Goal: Task Accomplishment & Management: Manage account settings

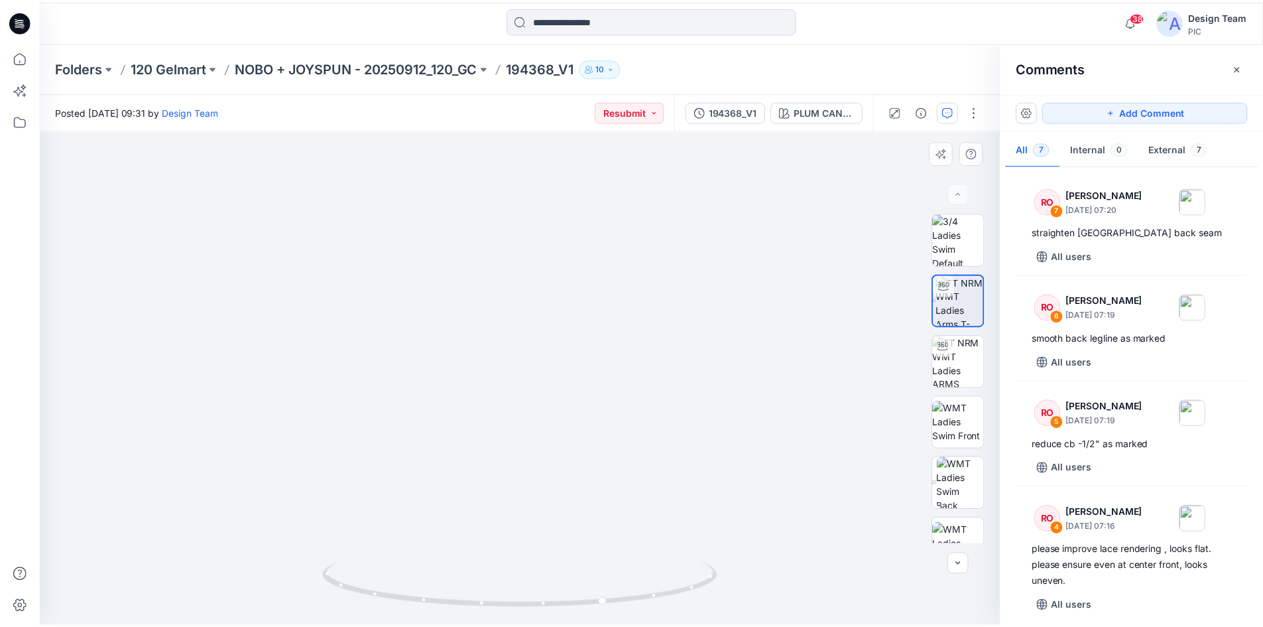
scroll to position [133, 0]
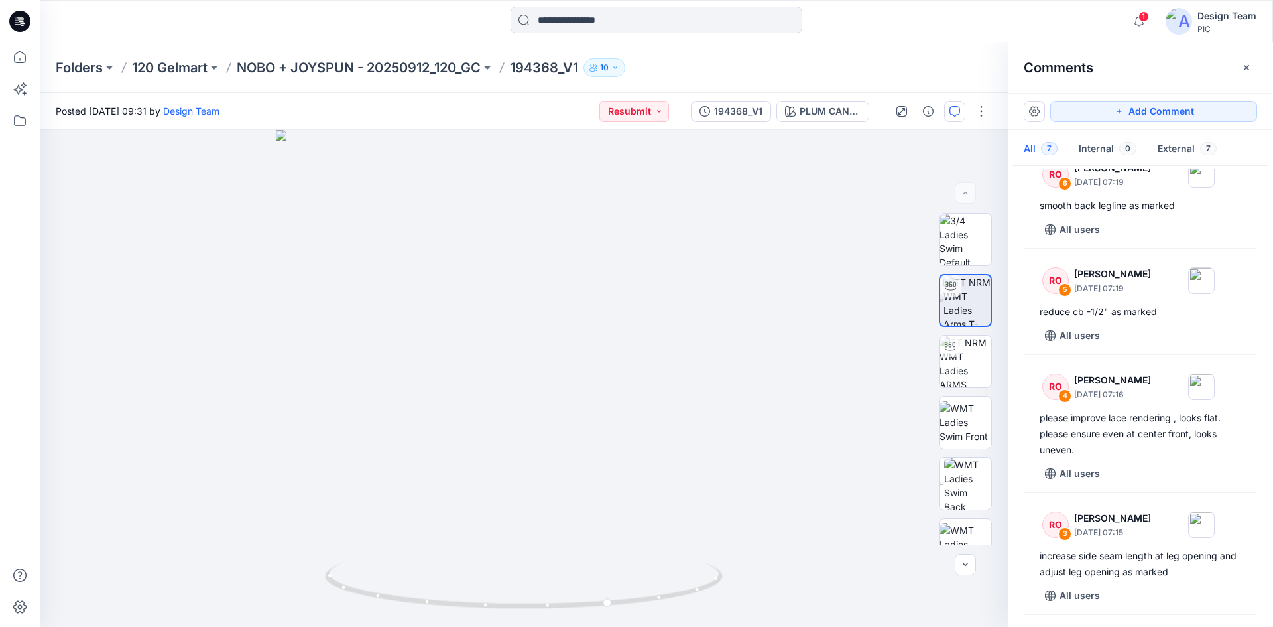
click at [21, 25] on icon at bounding box center [22, 25] width 3 height 1
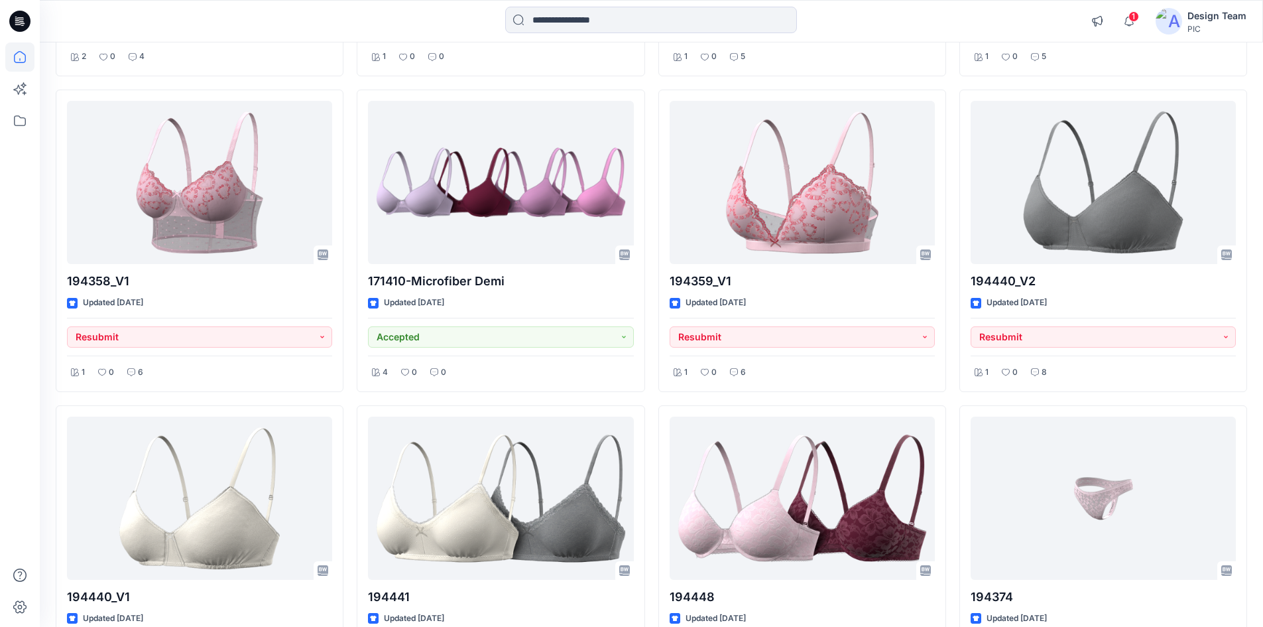
scroll to position [5004, 0]
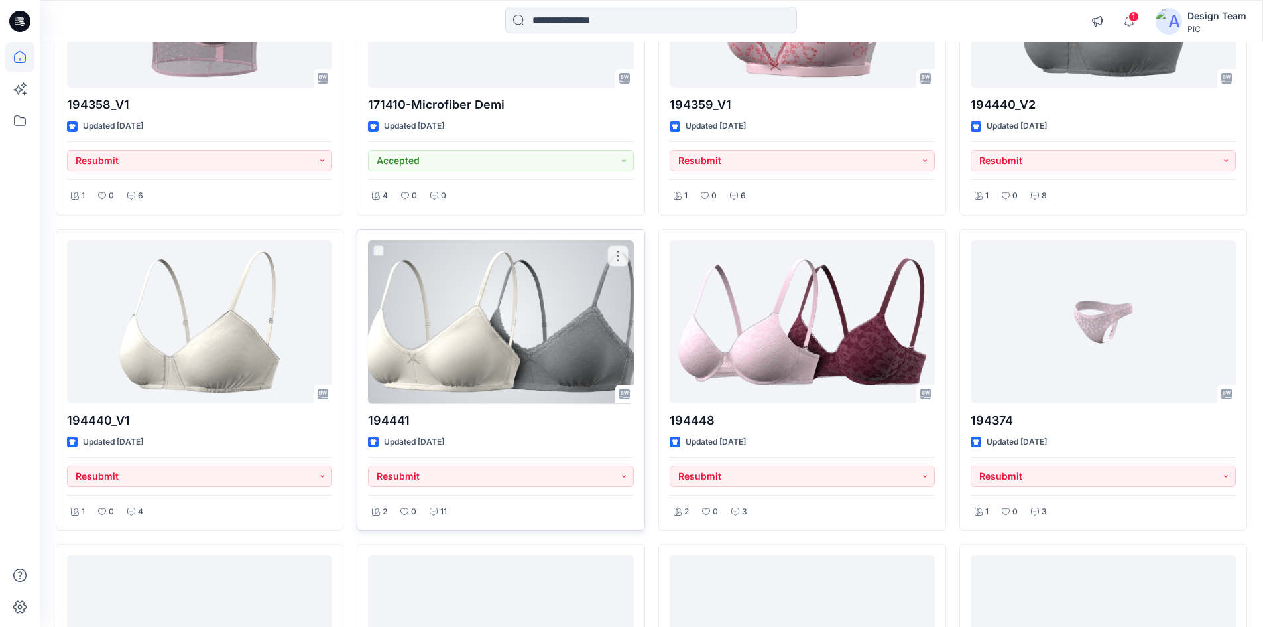
click at [473, 362] on div at bounding box center [500, 322] width 265 height 164
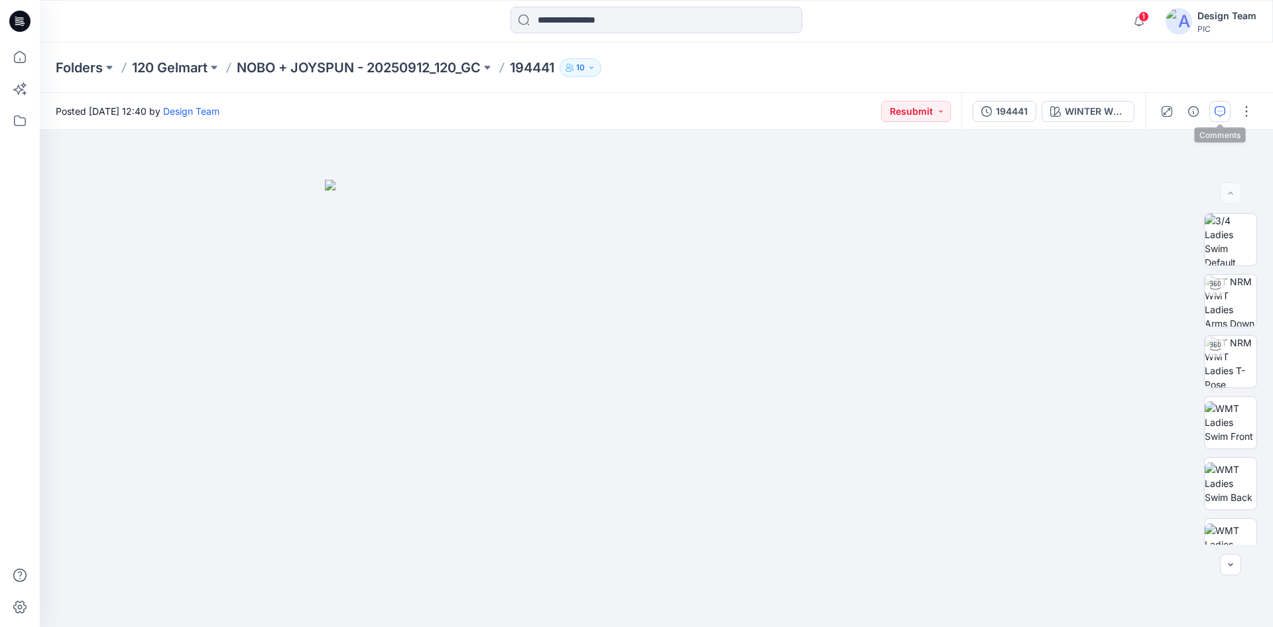
click at [1217, 116] on icon "button" at bounding box center [1220, 111] width 11 height 11
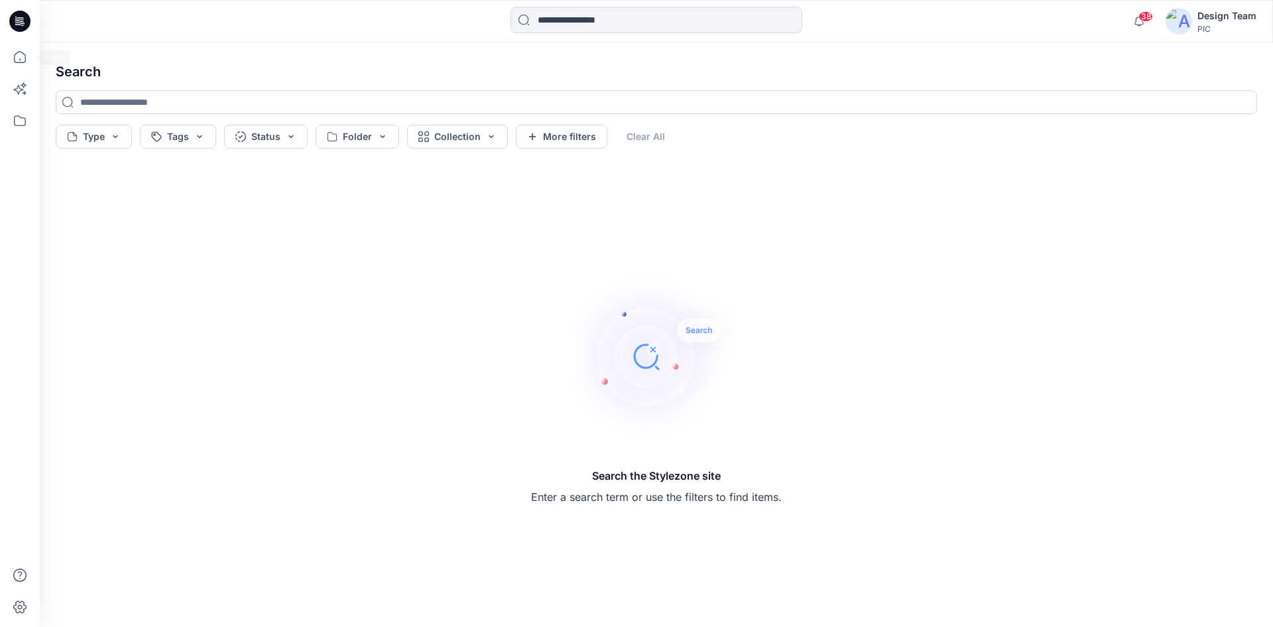
click at [13, 22] on icon at bounding box center [19, 21] width 21 height 21
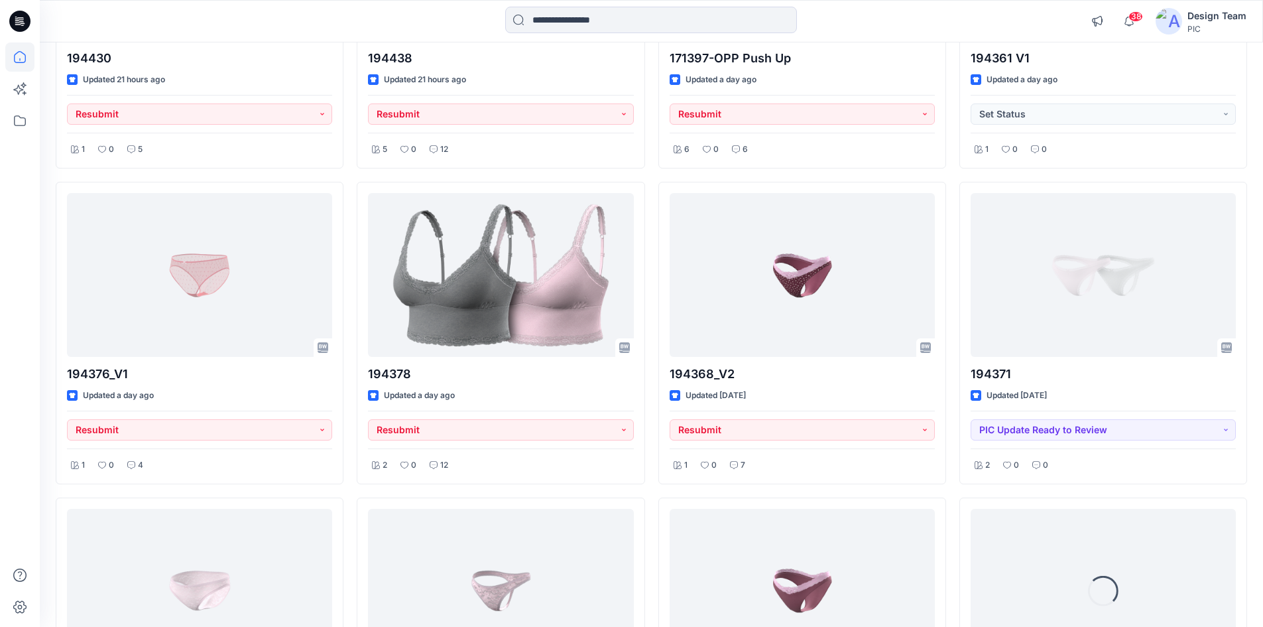
scroll to position [2979, 0]
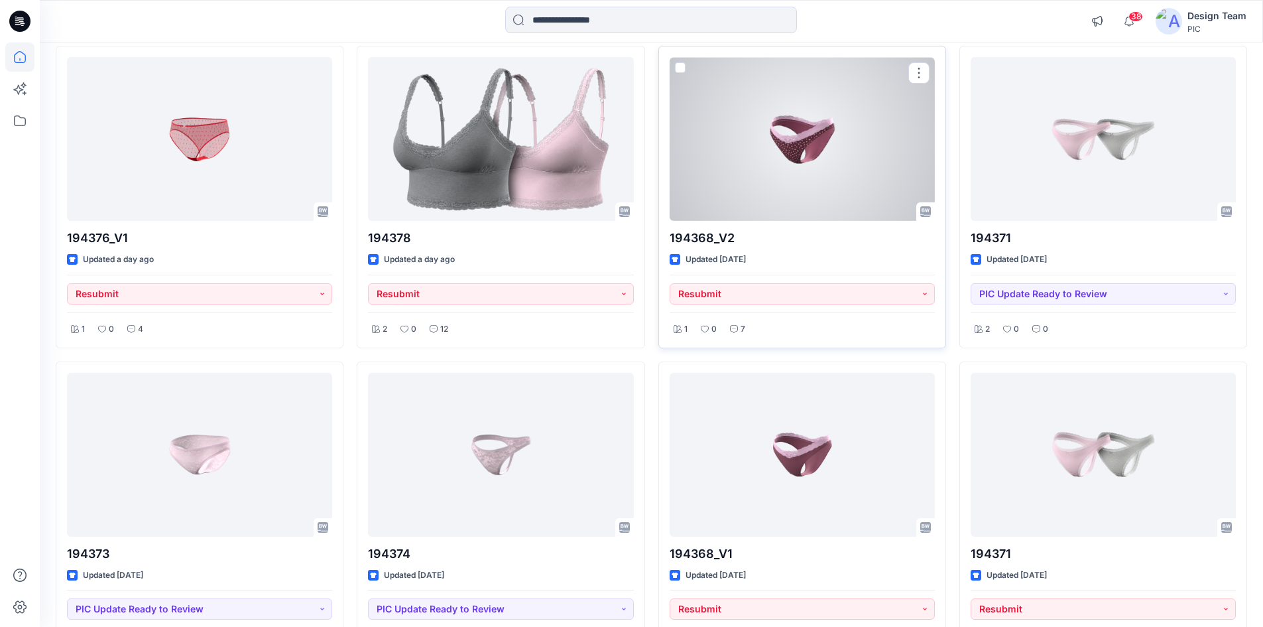
click at [782, 160] on div at bounding box center [802, 139] width 265 height 164
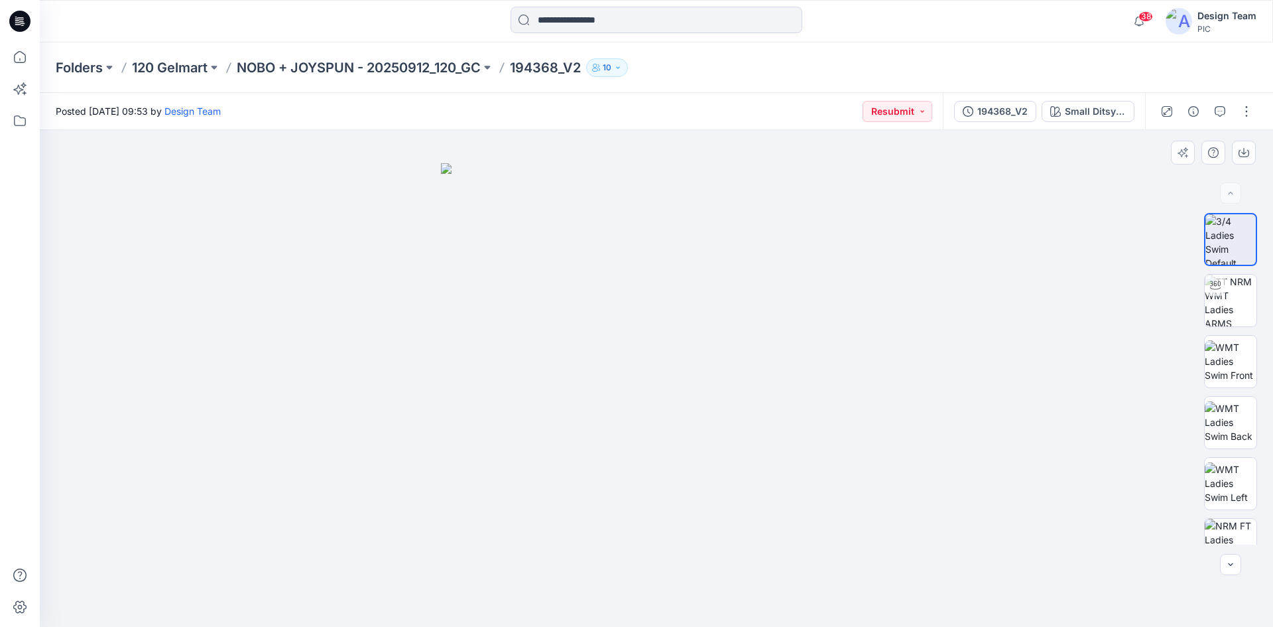
drag, startPoint x: 508, startPoint y: 360, endPoint x: 310, endPoint y: 339, distance: 199.4
click at [310, 339] on div at bounding box center [656, 378] width 1233 height 497
drag, startPoint x: 775, startPoint y: 398, endPoint x: 841, endPoint y: 390, distance: 66.8
click at [841, 390] on img at bounding box center [656, 395] width 431 height 464
click at [1220, 111] on icon "button" at bounding box center [1220, 110] width 5 height 1
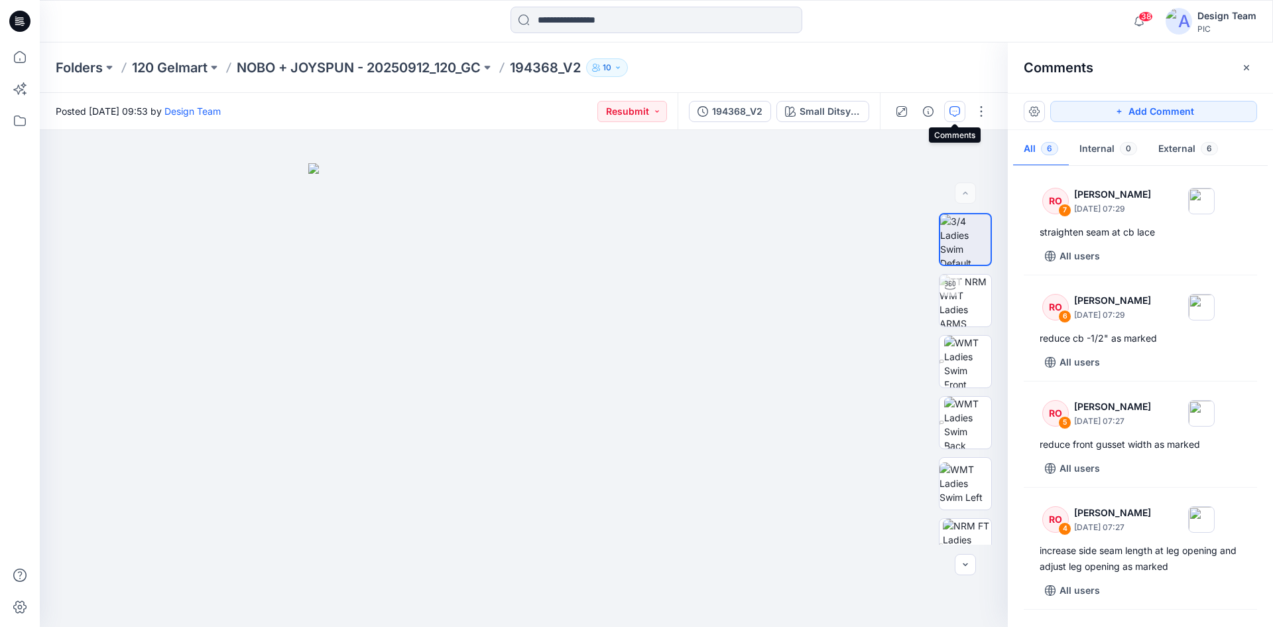
click at [21, 19] on icon at bounding box center [19, 21] width 21 height 21
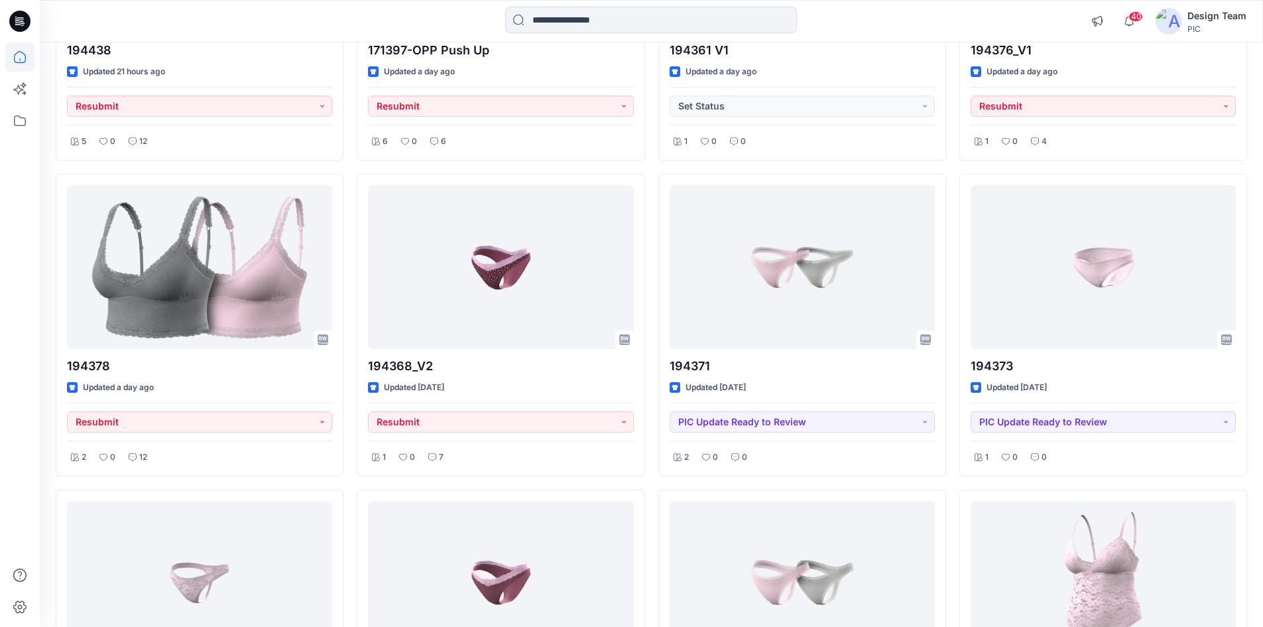
scroll to position [3050, 0]
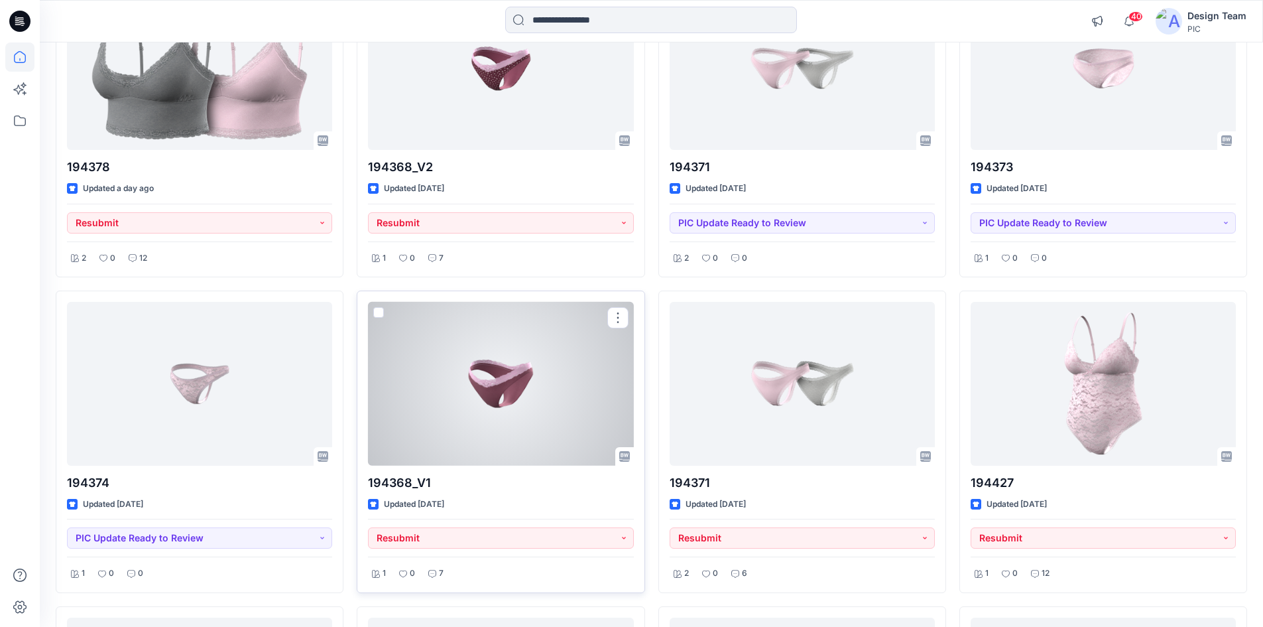
click at [534, 366] on div at bounding box center [500, 384] width 265 height 164
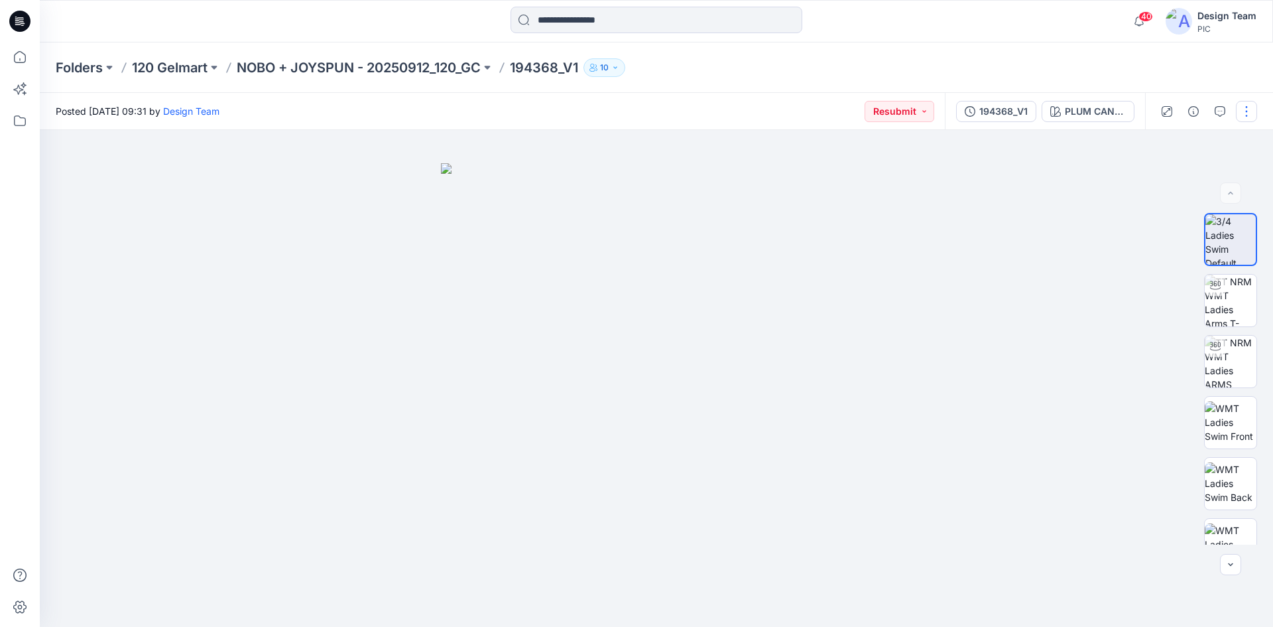
click at [1240, 116] on button "button" at bounding box center [1246, 111] width 21 height 21
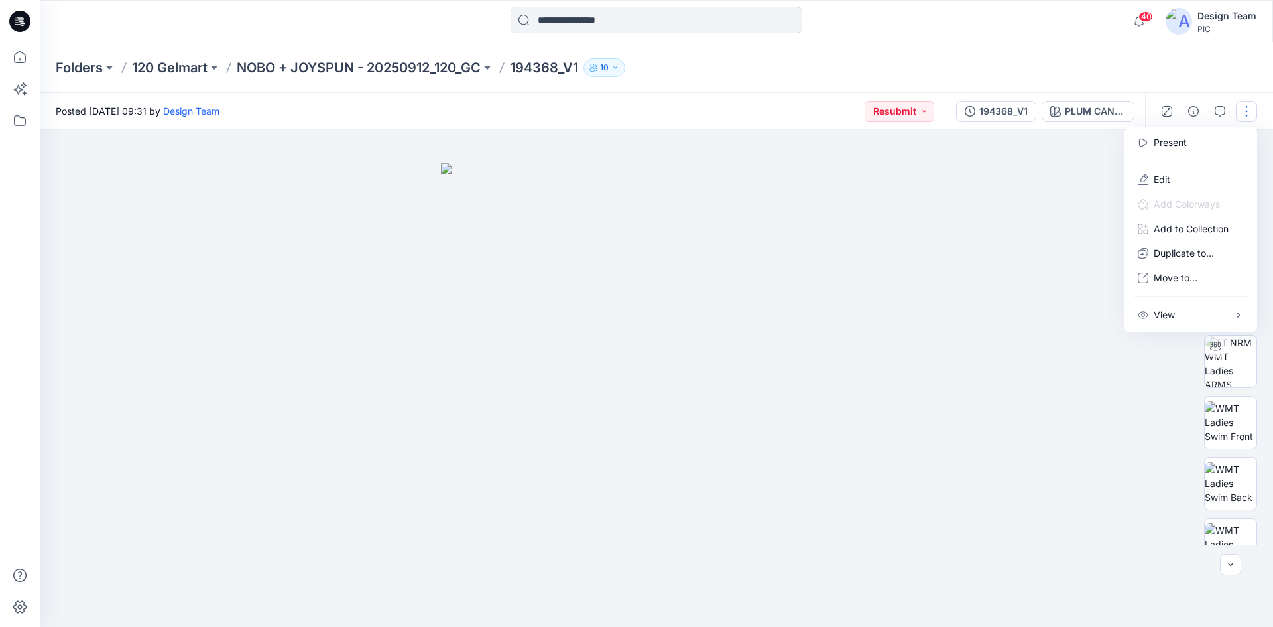
click at [868, 56] on div "Folders 120 Gelmart NOBO + JOYSPUN - 20250912_120_GC 194368_V1 10" at bounding box center [656, 67] width 1233 height 50
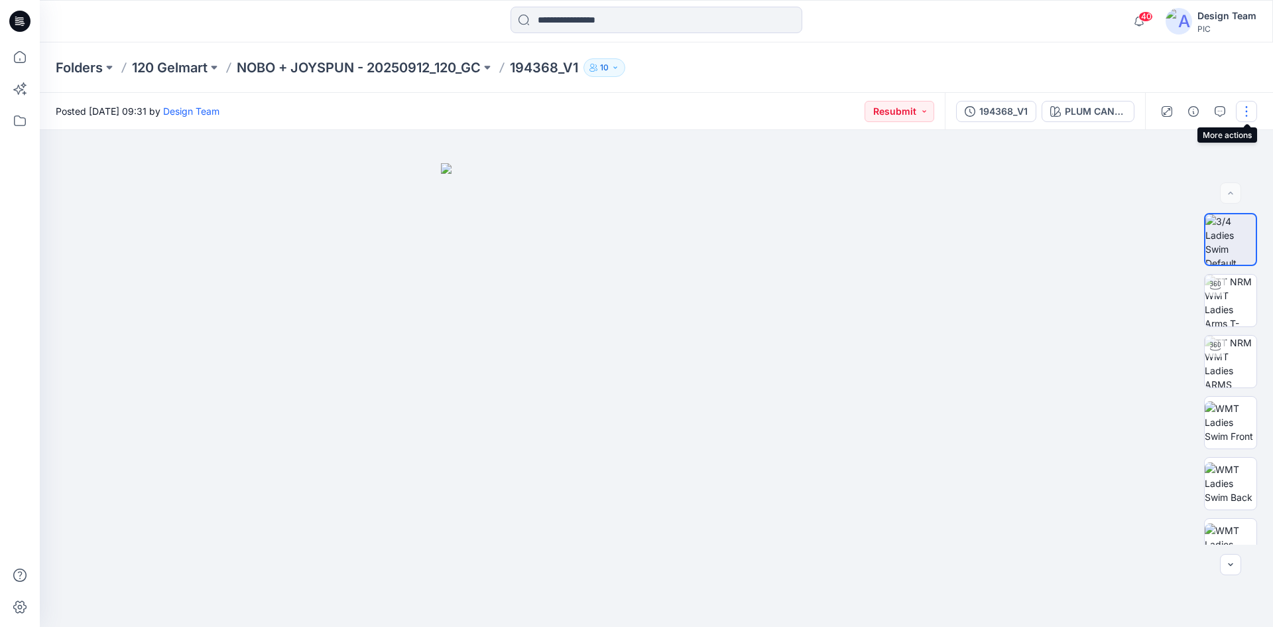
click at [1242, 104] on button "button" at bounding box center [1246, 111] width 21 height 21
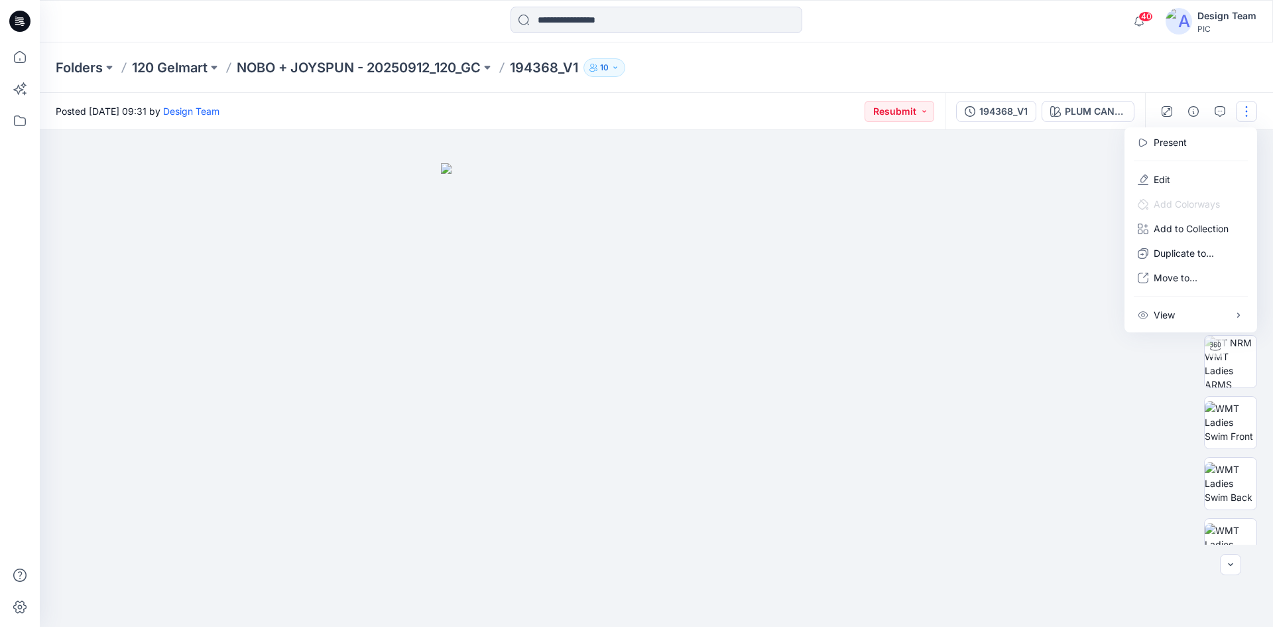
click at [1098, 73] on div "Folders 120 Gelmart NOBO + JOYSPUN - 20250912_120_GC 194368_V1 10" at bounding box center [605, 67] width 1098 height 19
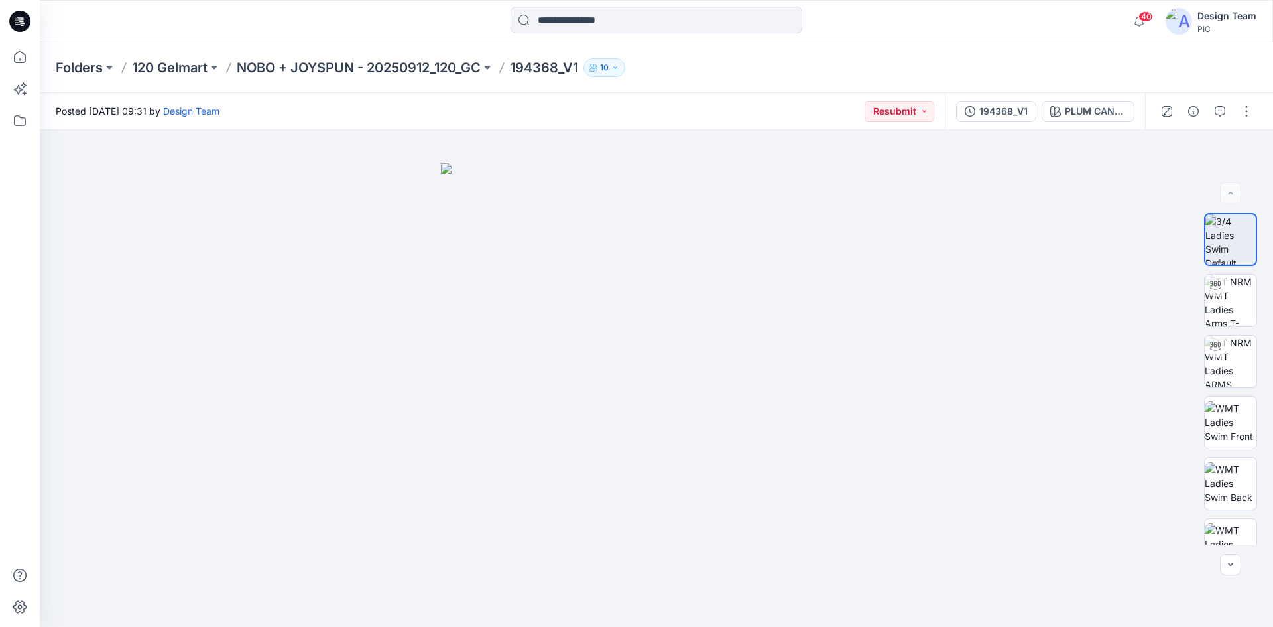
drag, startPoint x: 861, startPoint y: 60, endPoint x: 844, endPoint y: 61, distance: 17.3
click at [860, 60] on div "Folders 120 Gelmart NOBO + JOYSPUN - 20250912_120_GC 194368_V1 10" at bounding box center [605, 67] width 1098 height 19
drag, startPoint x: 487, startPoint y: 84, endPoint x: 371, endPoint y: 66, distance: 116.6
click at [371, 66] on div "Folders 120 Gelmart NOBO + JOYSPUN - 20250912_120_GC 194368_V1 10" at bounding box center [656, 67] width 1233 height 50
copy div "20250912_120_GC"
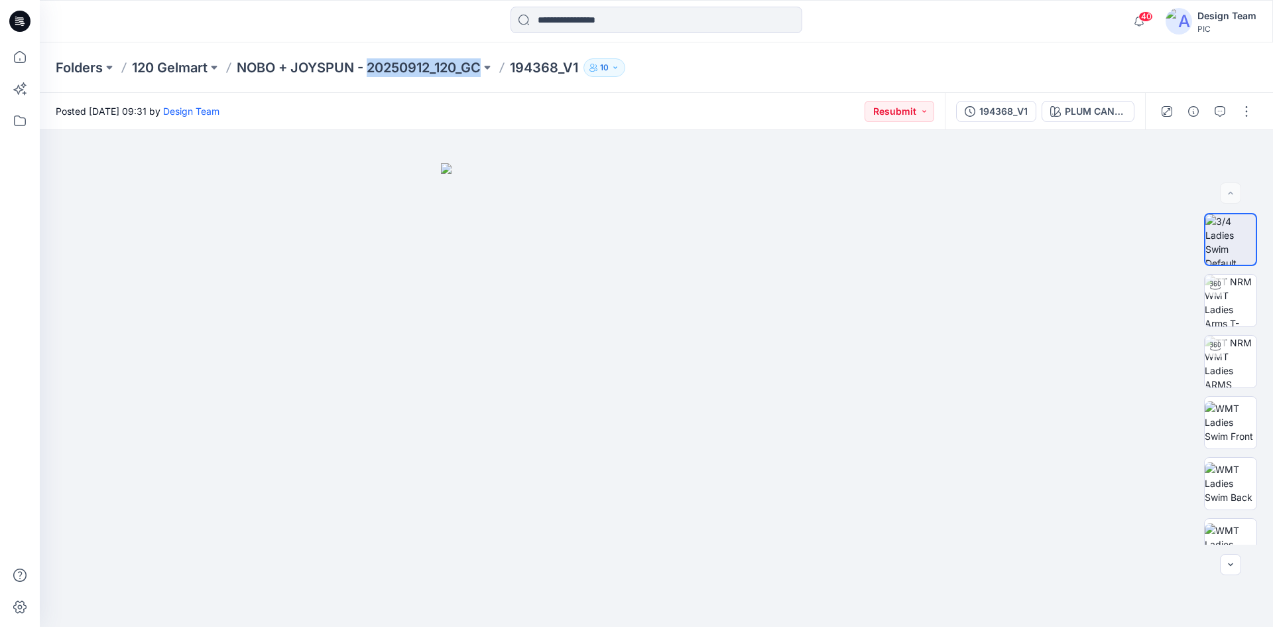
click at [430, 83] on div "Folders 120 Gelmart NOBO + JOYSPUN - 20250912_120_GC 194368_V1 10" at bounding box center [656, 67] width 1233 height 50
click at [19, 29] on icon at bounding box center [19, 21] width 21 height 21
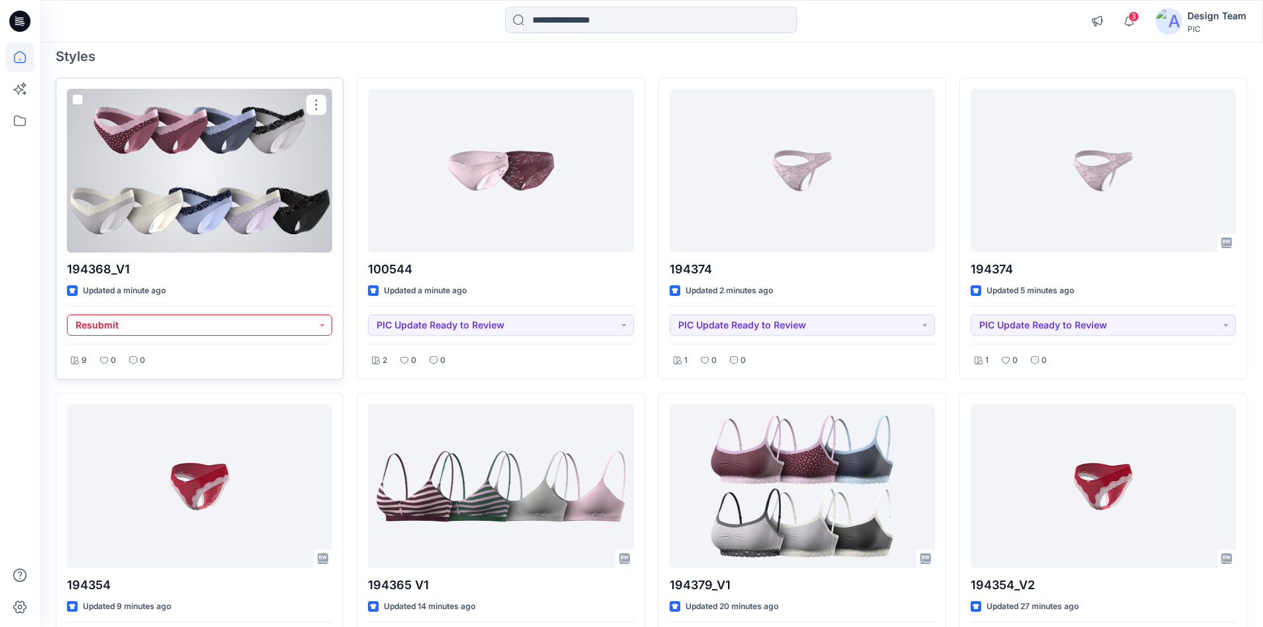
scroll to position [133, 0]
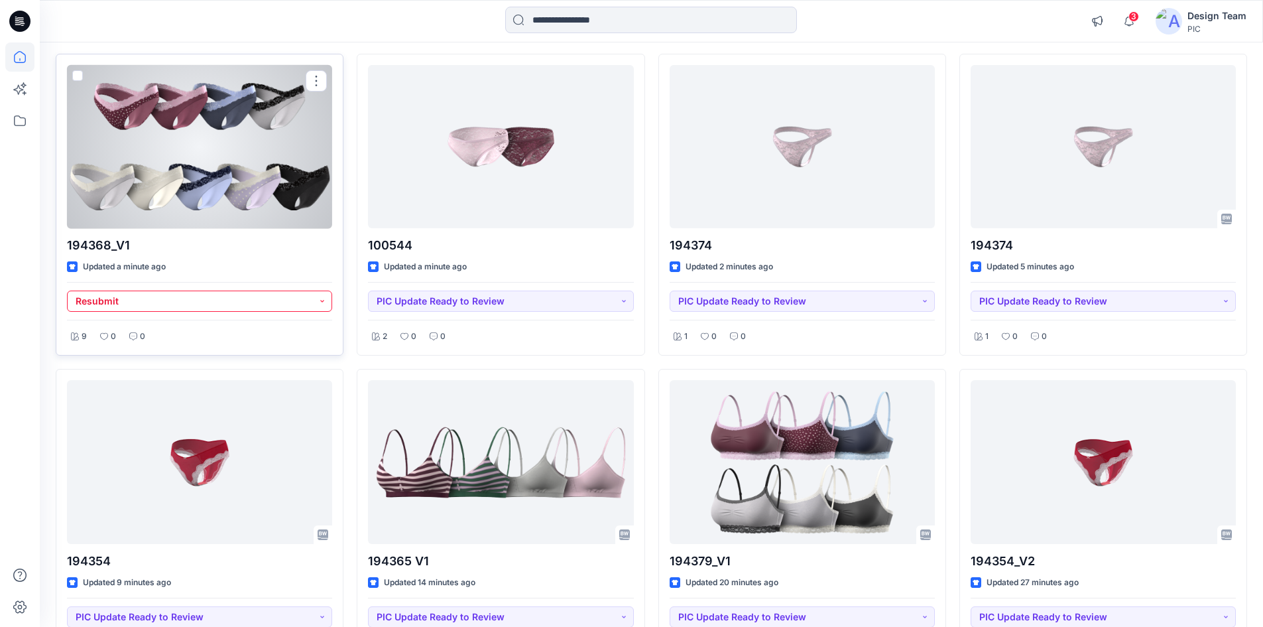
click at [252, 302] on button "Resubmit" at bounding box center [199, 300] width 265 height 21
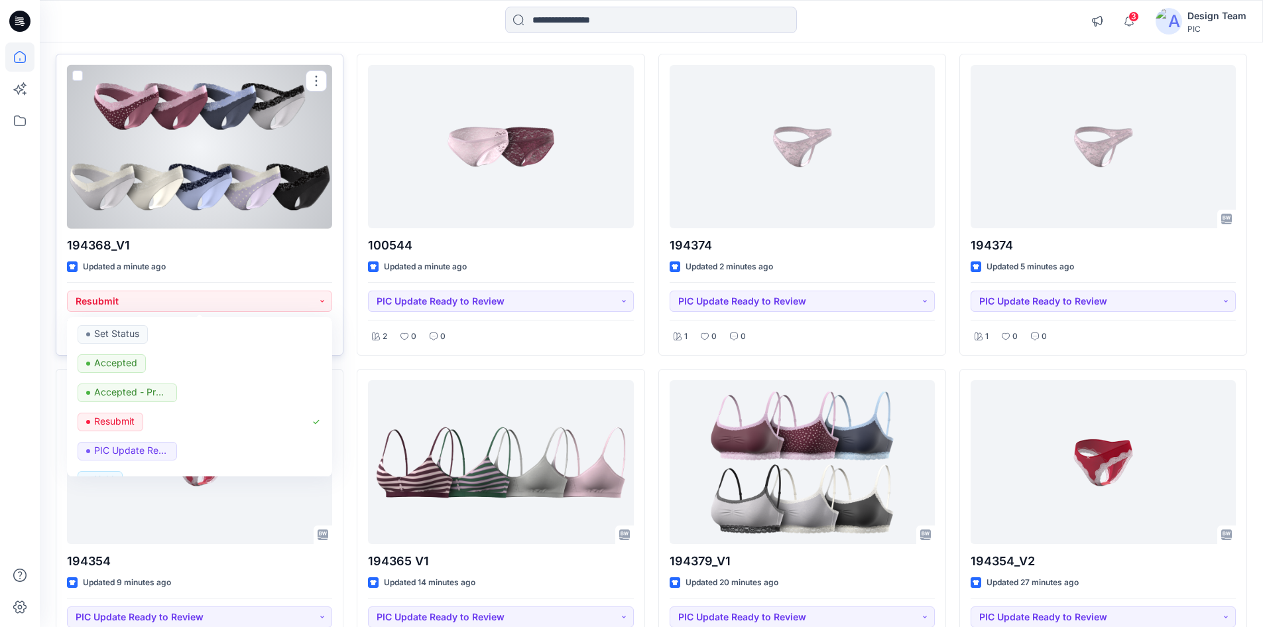
click at [333, 271] on div "194368_V1 Updated a minute ago Resubmit Set Status Accepted Accepted - Proceed …" at bounding box center [200, 205] width 288 height 302
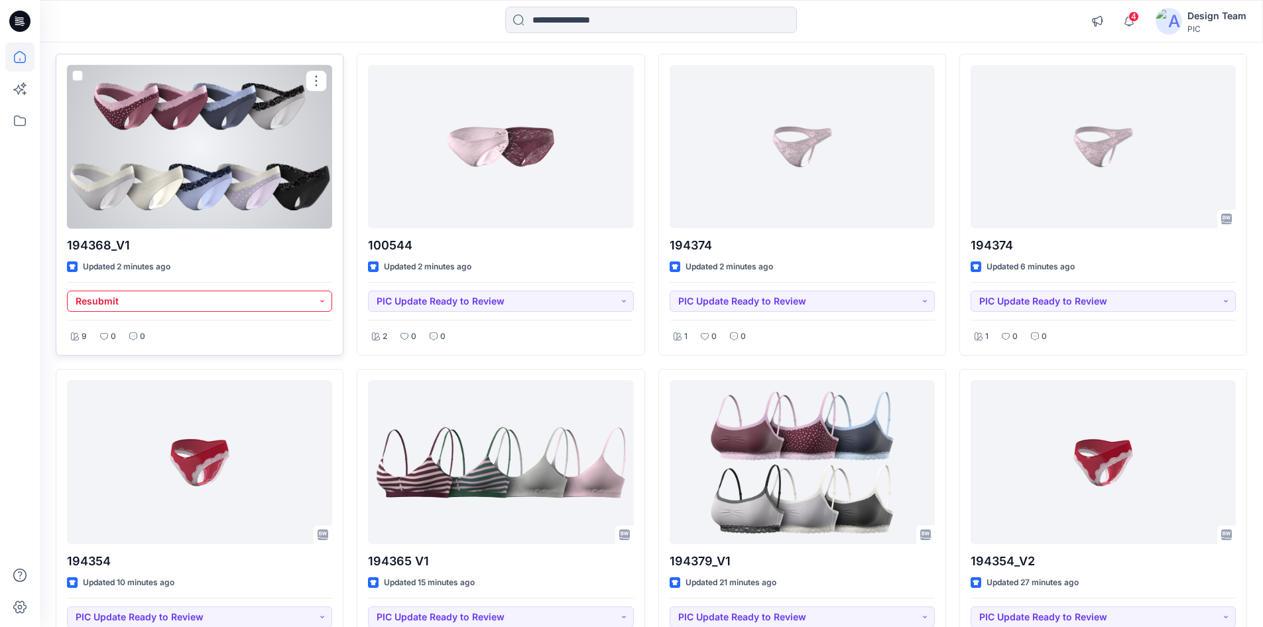
click at [282, 294] on button "Resubmit" at bounding box center [199, 300] width 265 height 21
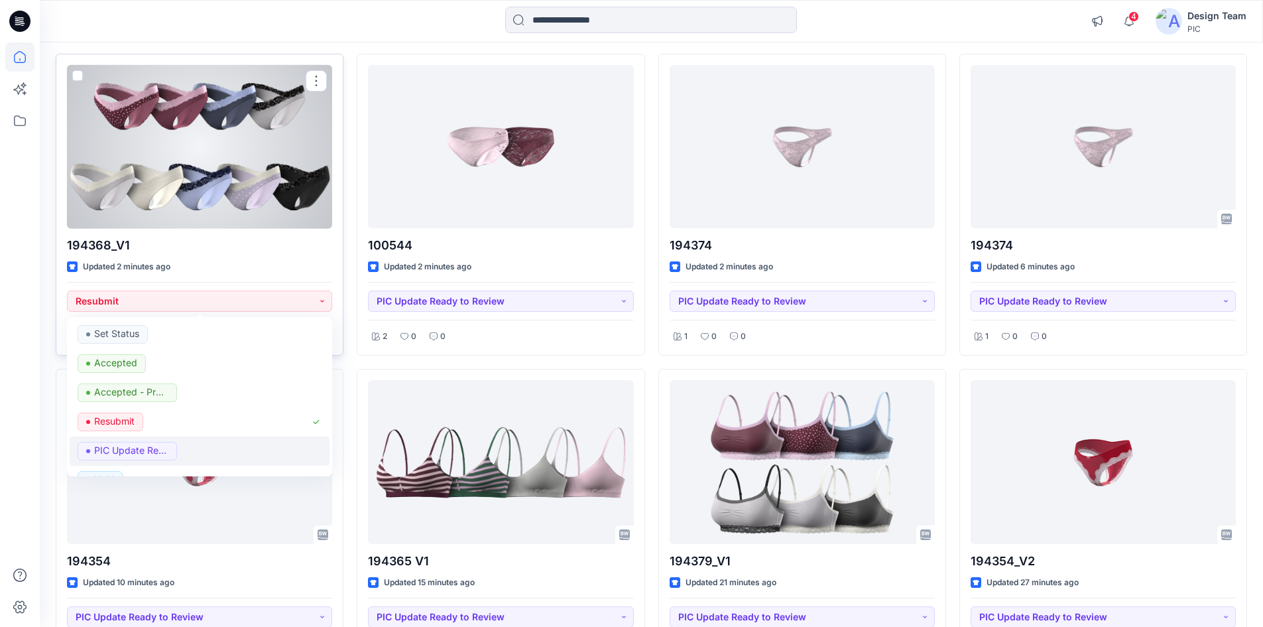
click at [183, 445] on div "PIC Update Ready to Review" at bounding box center [200, 451] width 244 height 19
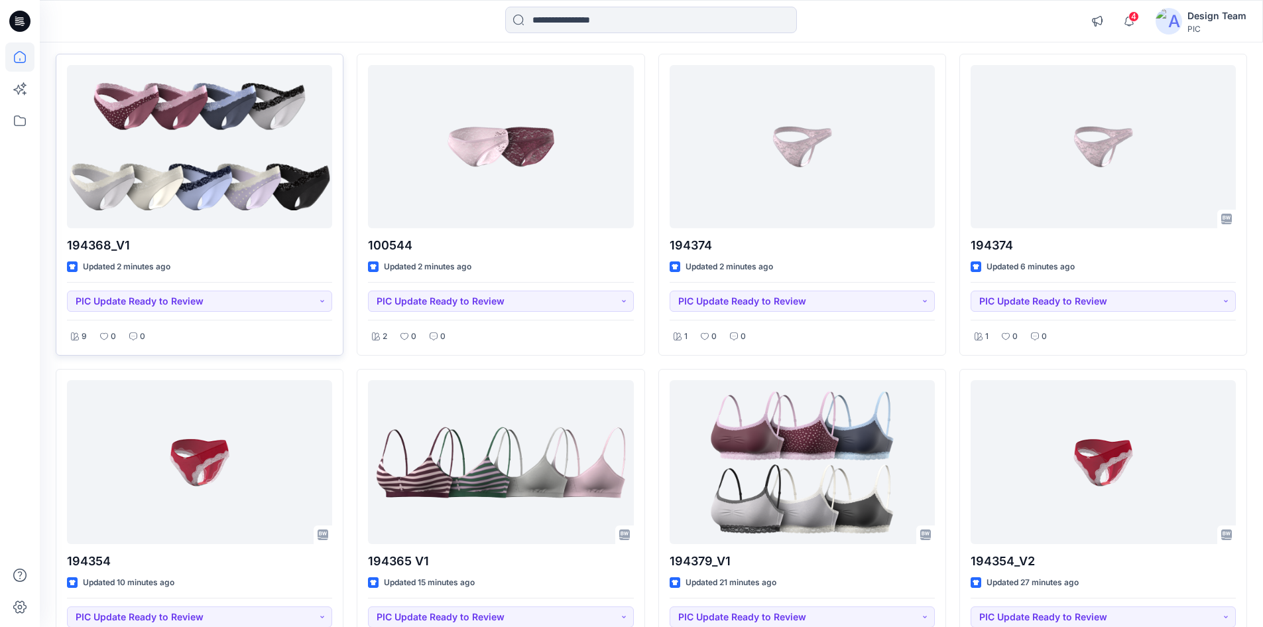
click at [346, 313] on div "194368_V1 Updated 2 minutes ago PIC Update Ready to Review 9 0 0 194354 Updated…" at bounding box center [651, 520] width 1191 height 933
click at [350, 234] on div "194368_V1 Updated 2 minutes ago PIC Update Ready to Review 9 0 0 194354 Updated…" at bounding box center [651, 520] width 1191 height 933
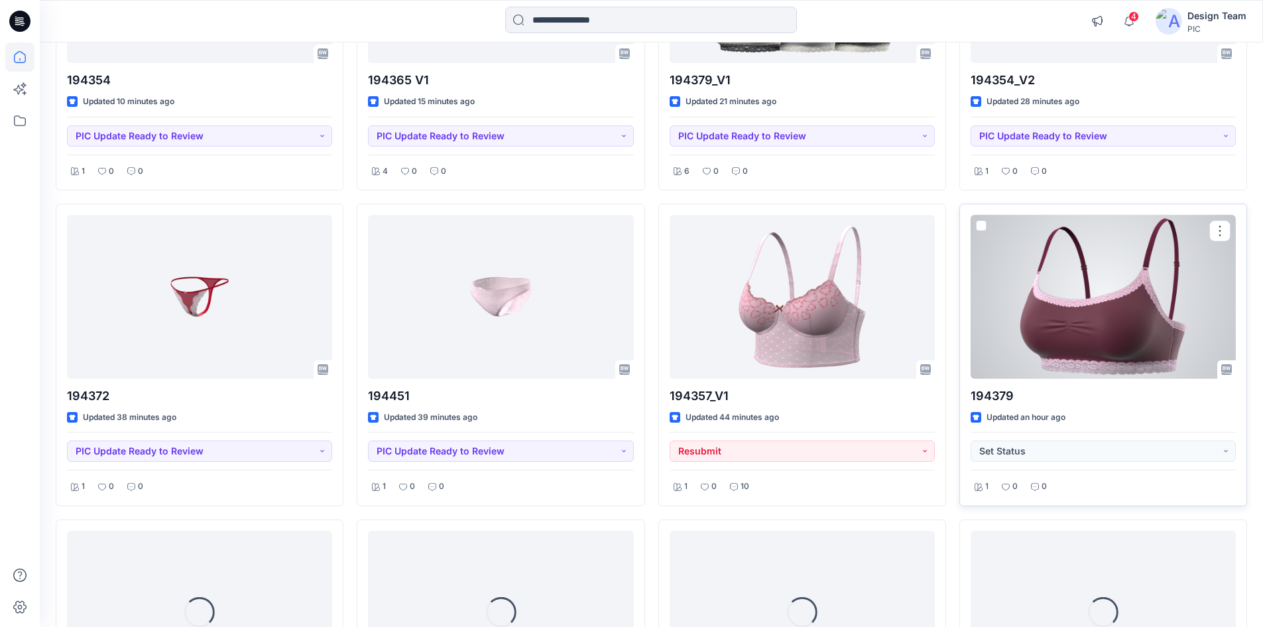
scroll to position [755, 0]
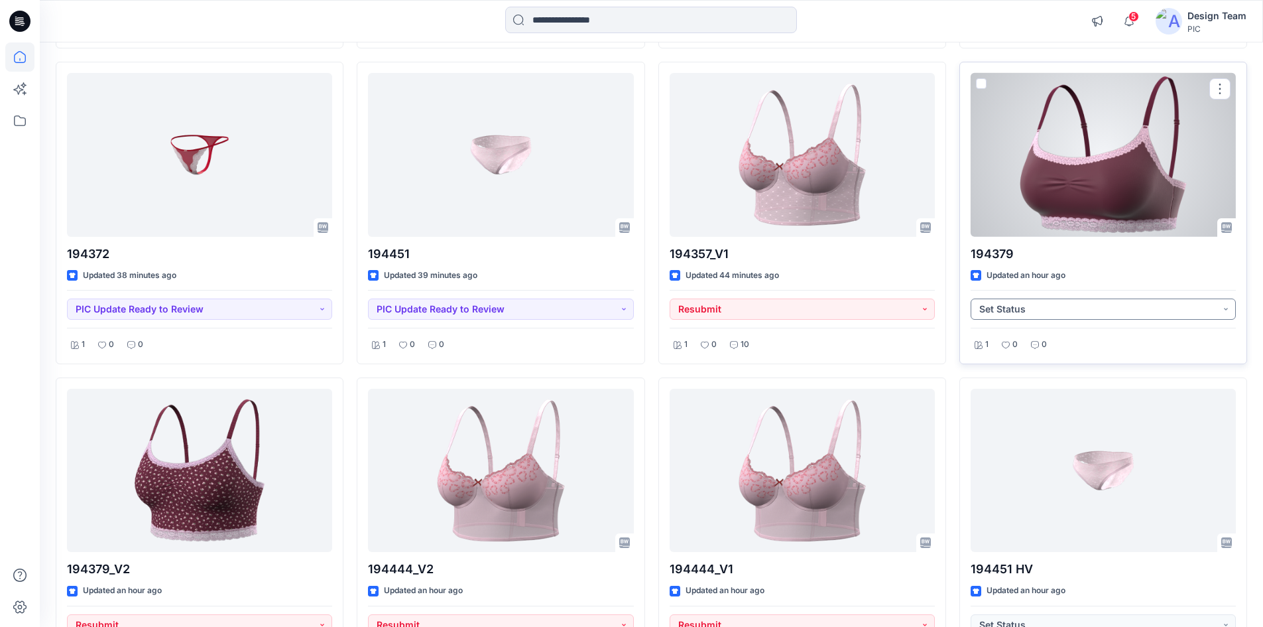
click at [994, 318] on button "Set Status" at bounding box center [1103, 308] width 265 height 21
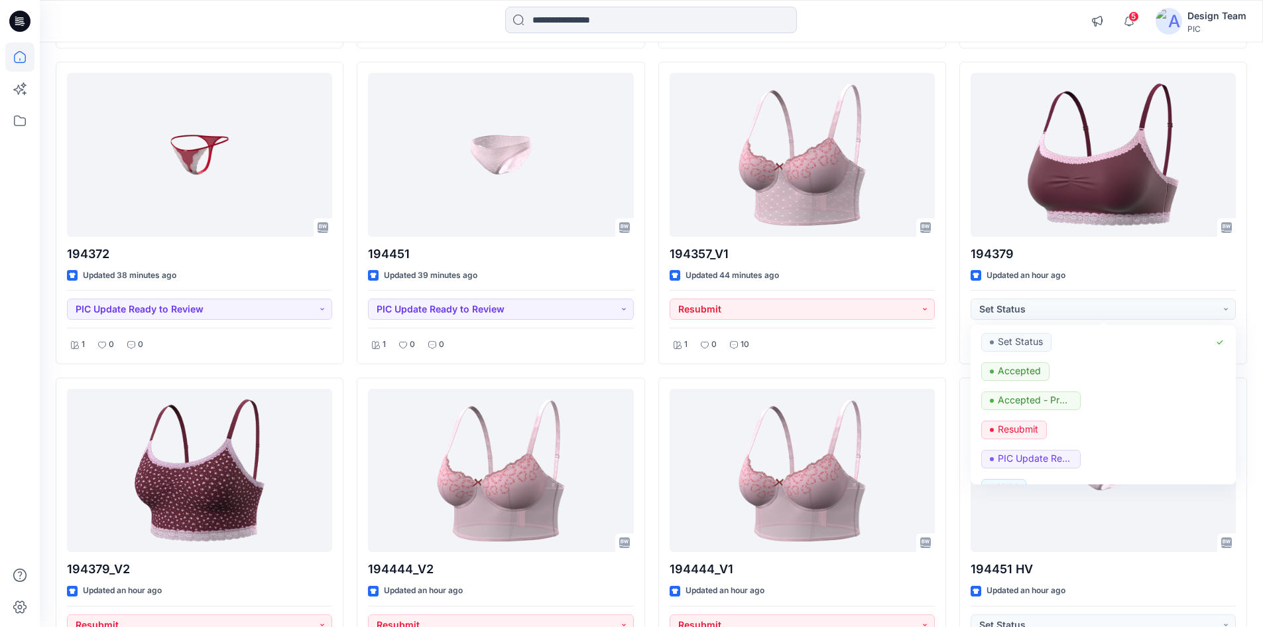
click at [951, 285] on div "194368_V1 Updated 2 minutes ago PIC Update Ready to Review 9 0 0 194354 Updated…" at bounding box center [651, 371] width 1191 height 1880
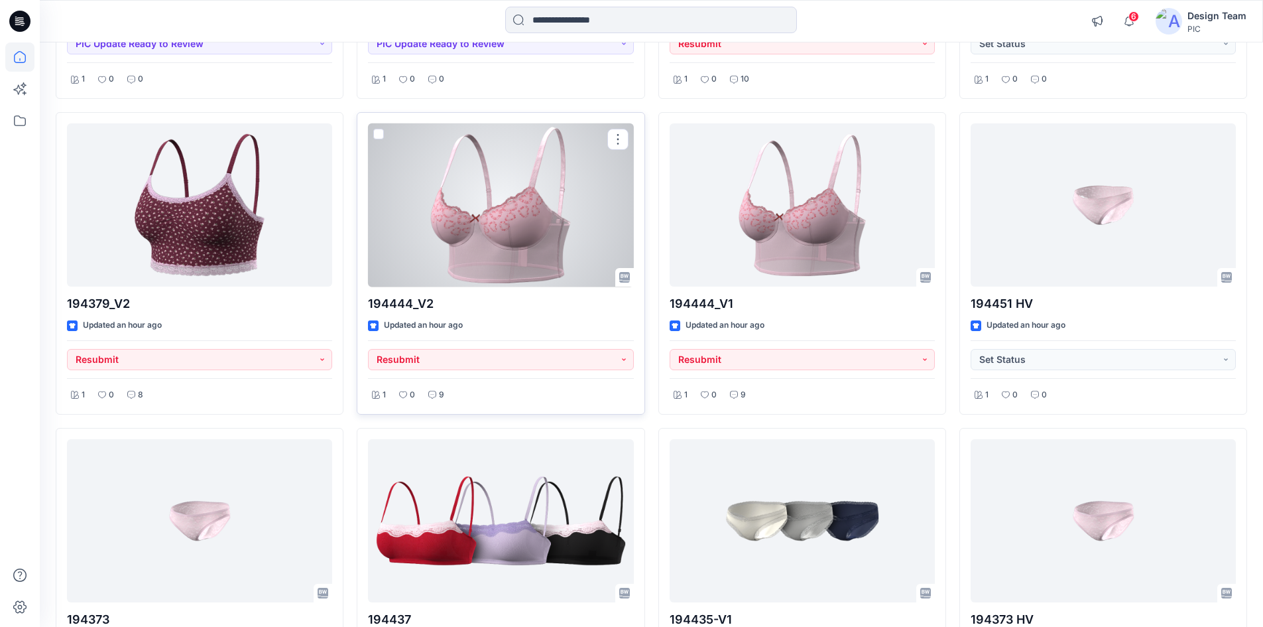
scroll to position [1285, 0]
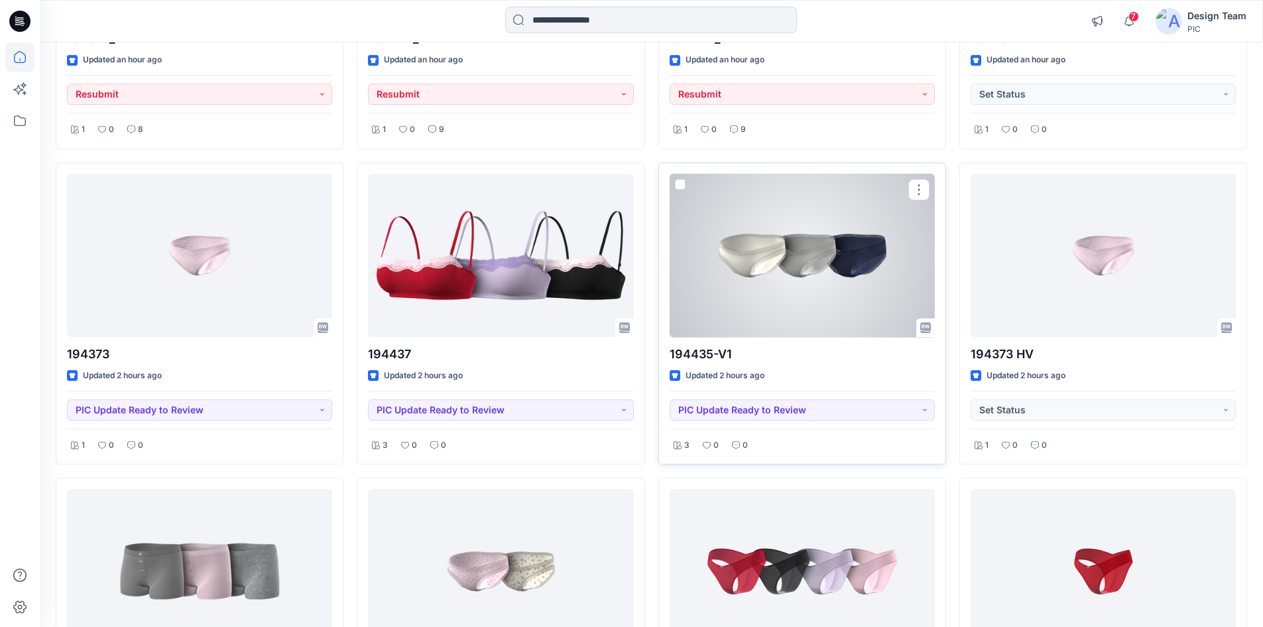
click at [793, 276] on div at bounding box center [802, 256] width 265 height 164
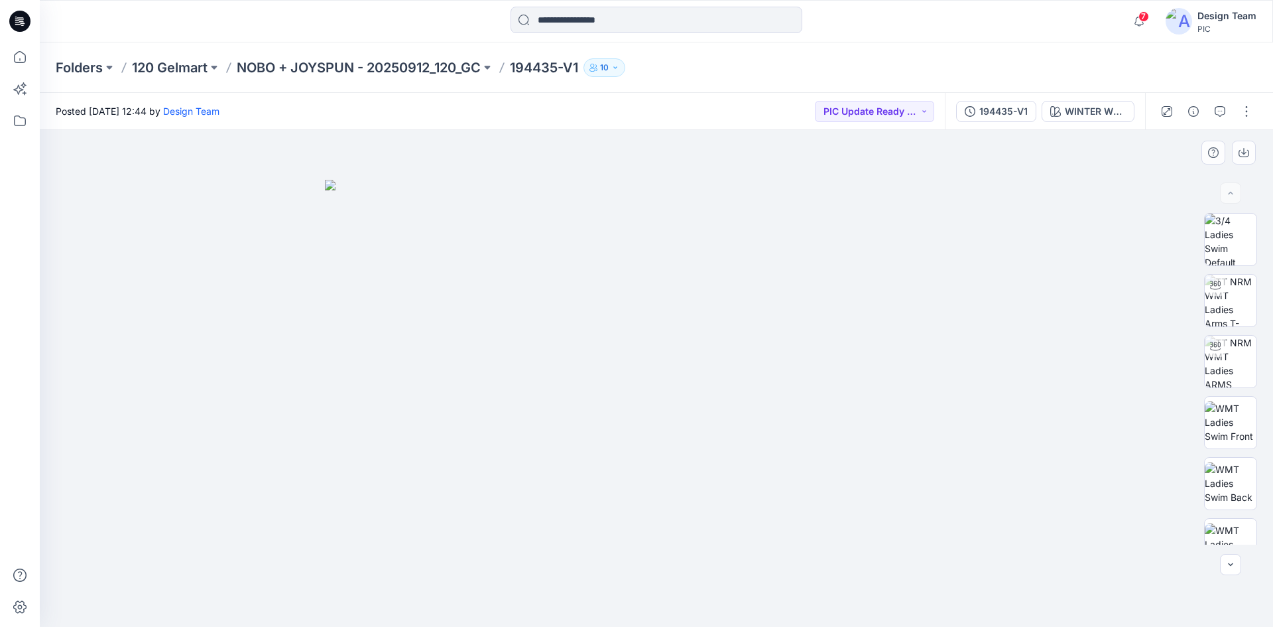
click at [768, 396] on img at bounding box center [656, 404] width 663 height 448
click at [1103, 106] on div "WINTER WHITE" at bounding box center [1095, 111] width 61 height 15
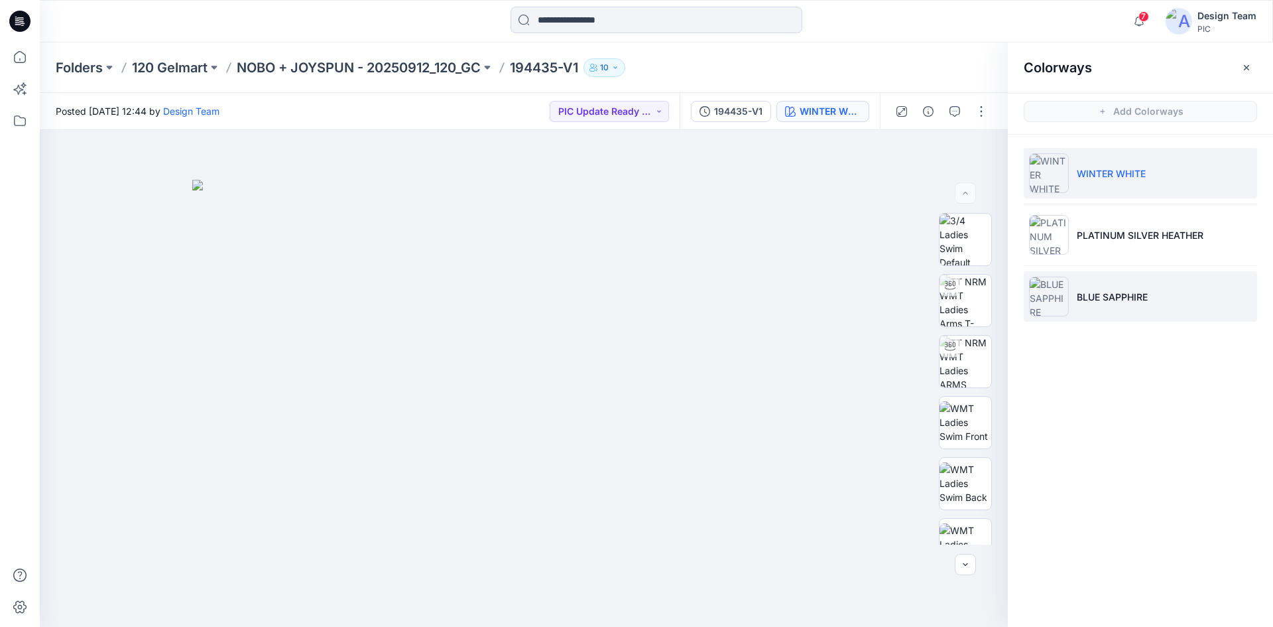
click at [1106, 292] on p "BLUE SAPPHIRE" at bounding box center [1112, 297] width 71 height 14
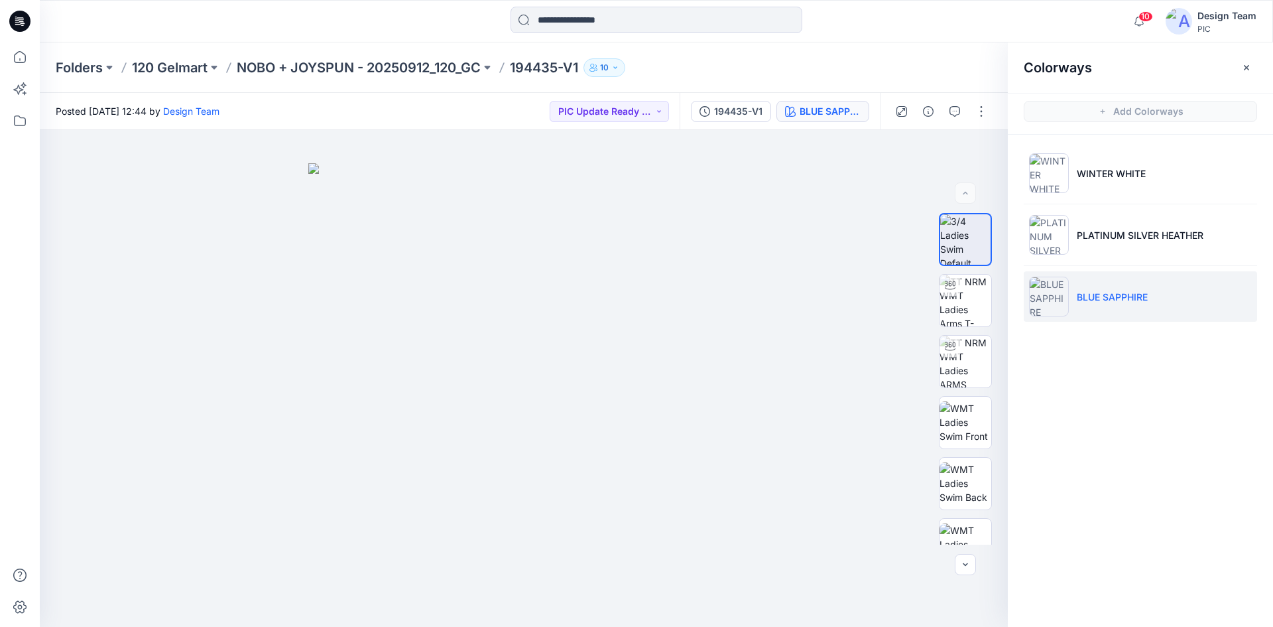
click at [23, 23] on icon at bounding box center [19, 21] width 21 height 21
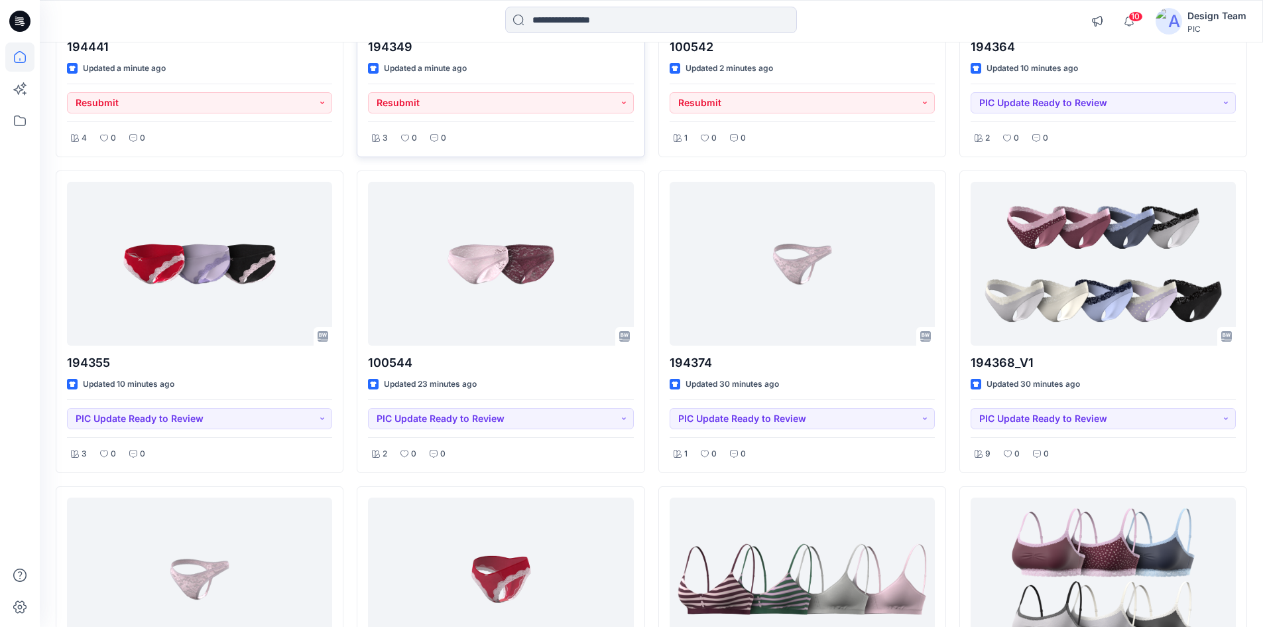
scroll to position [331, 0]
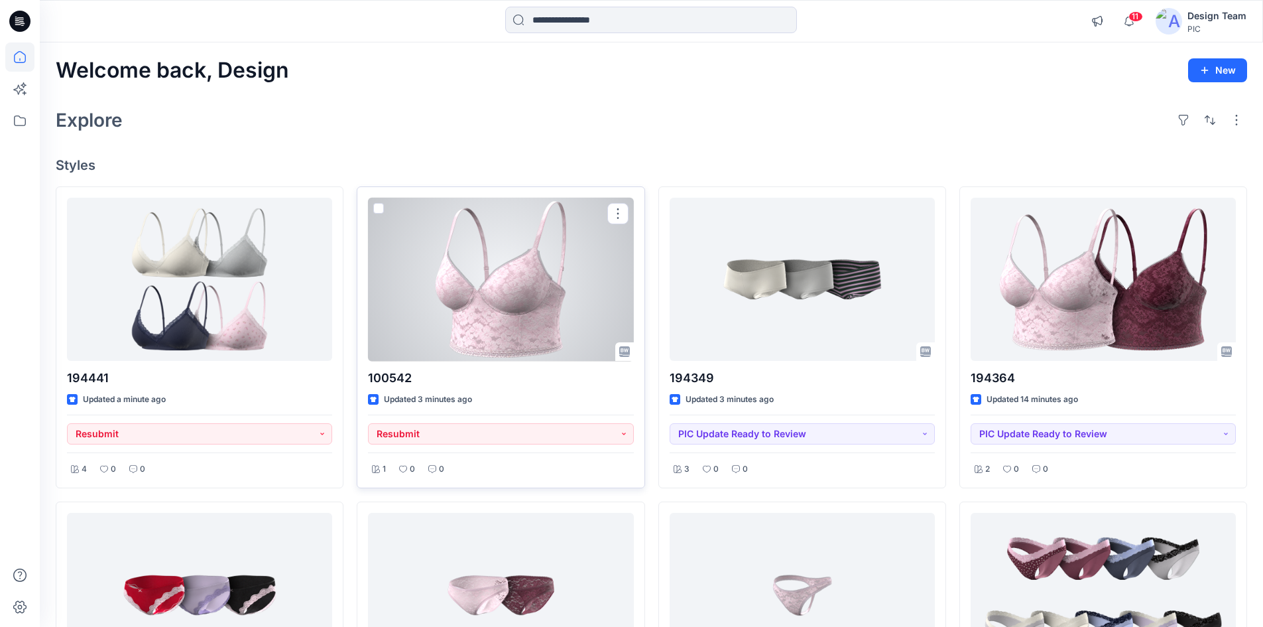
scroll to position [66, 0]
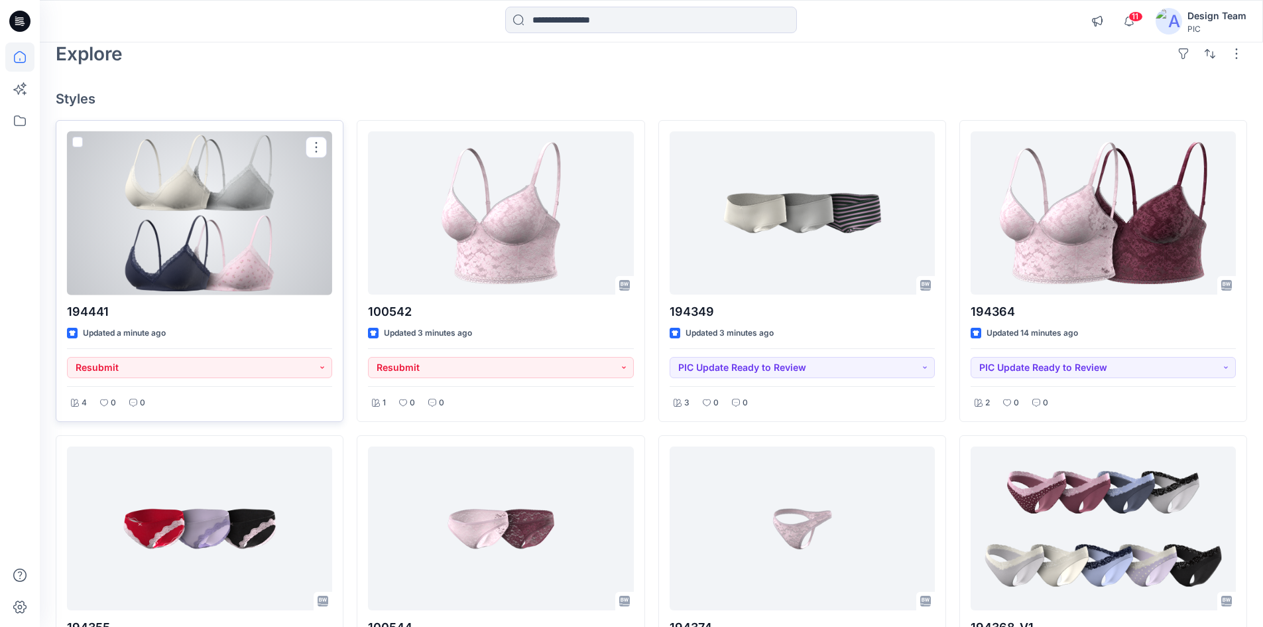
click at [255, 318] on p "194441" at bounding box center [199, 311] width 265 height 19
click at [255, 282] on div at bounding box center [199, 213] width 265 height 164
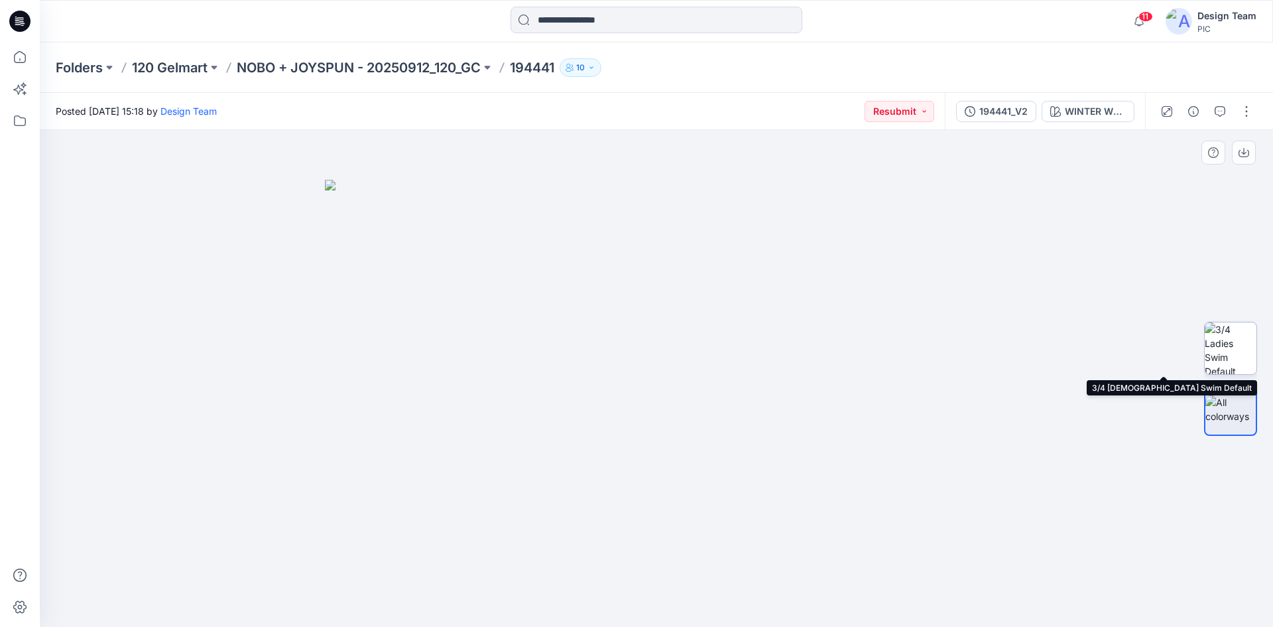
click at [1219, 355] on img at bounding box center [1231, 348] width 52 height 52
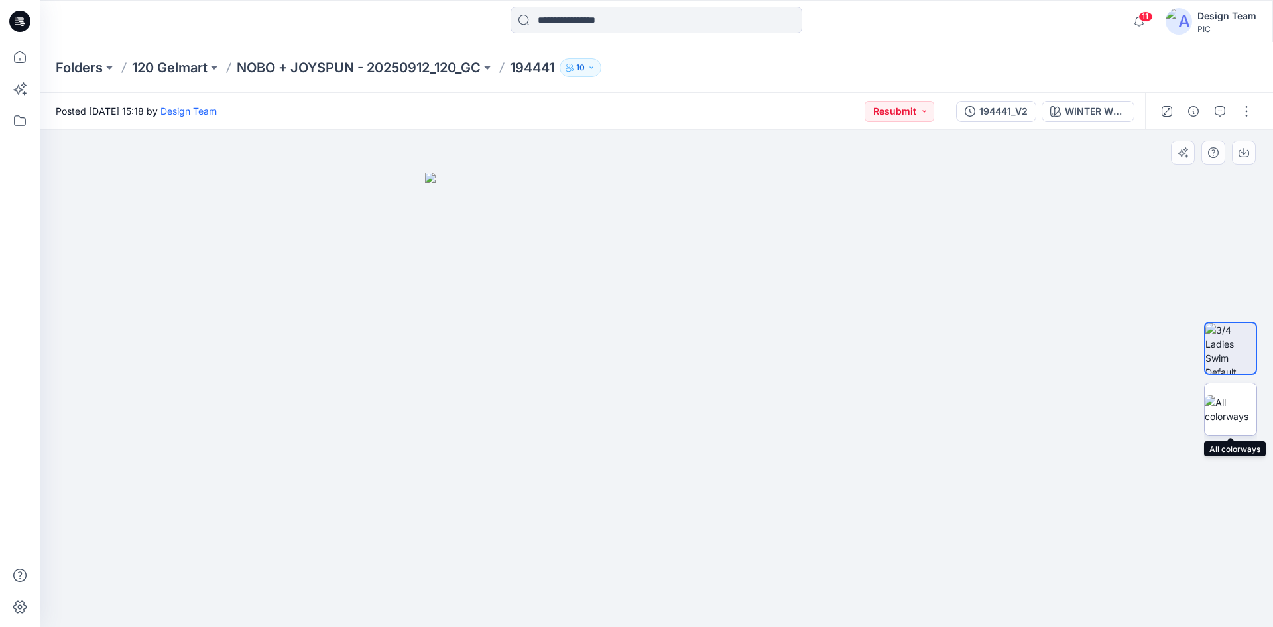
click at [1235, 391] on div at bounding box center [1230, 409] width 53 height 53
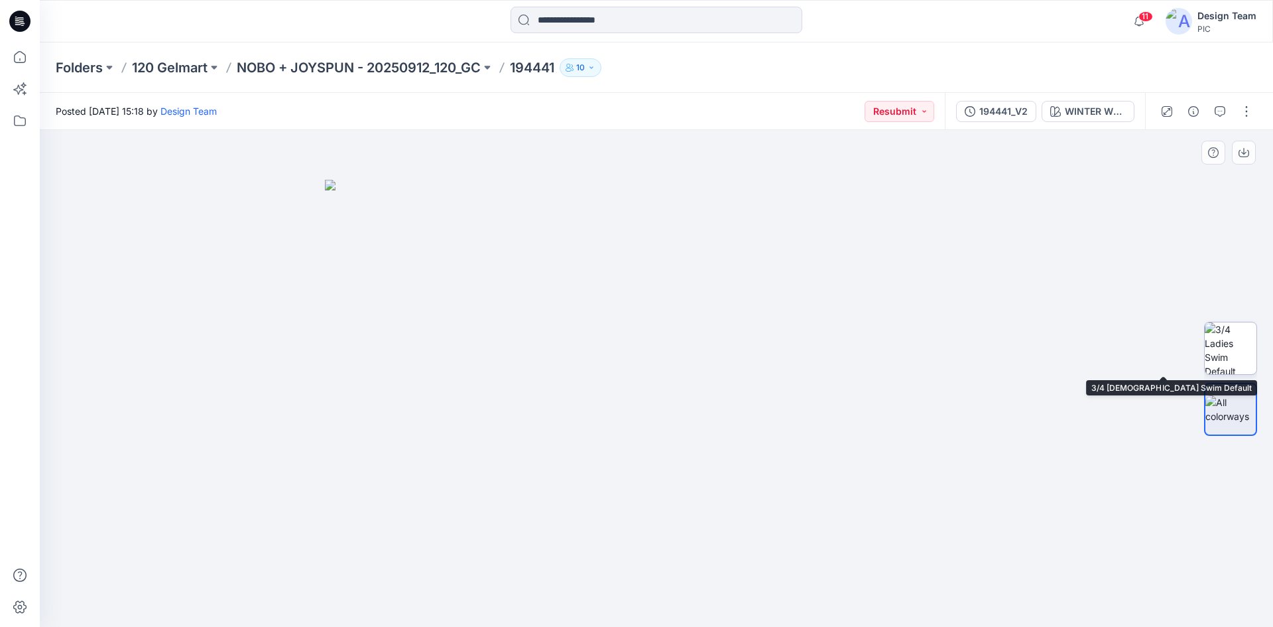
click at [1214, 344] on img at bounding box center [1231, 348] width 52 height 52
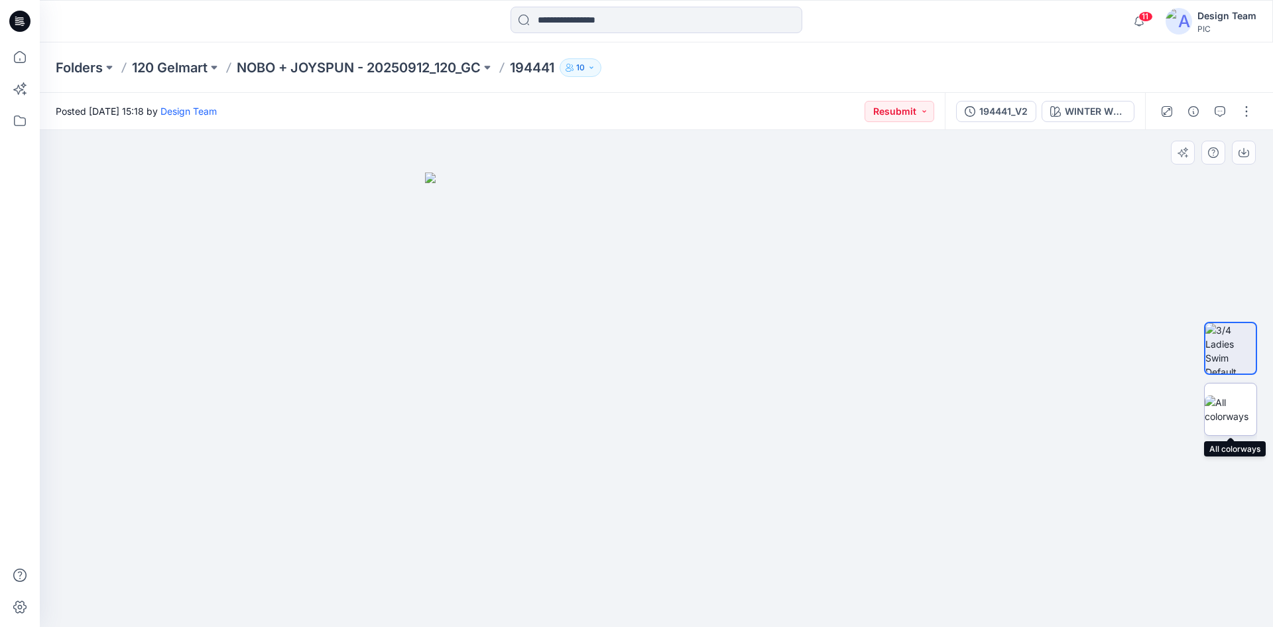
click at [1232, 406] on img at bounding box center [1231, 409] width 52 height 28
click at [922, 113] on button "Resubmit" at bounding box center [900, 111] width 70 height 21
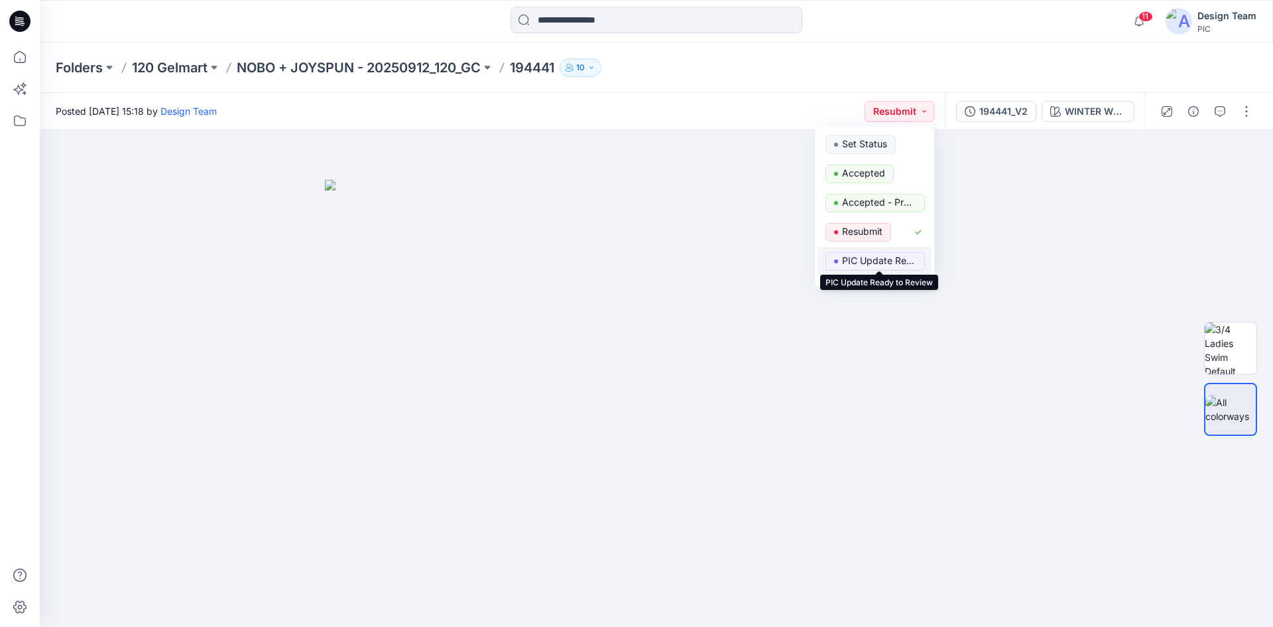
click at [876, 256] on p "PIC Update Ready to Review" at bounding box center [879, 260] width 74 height 17
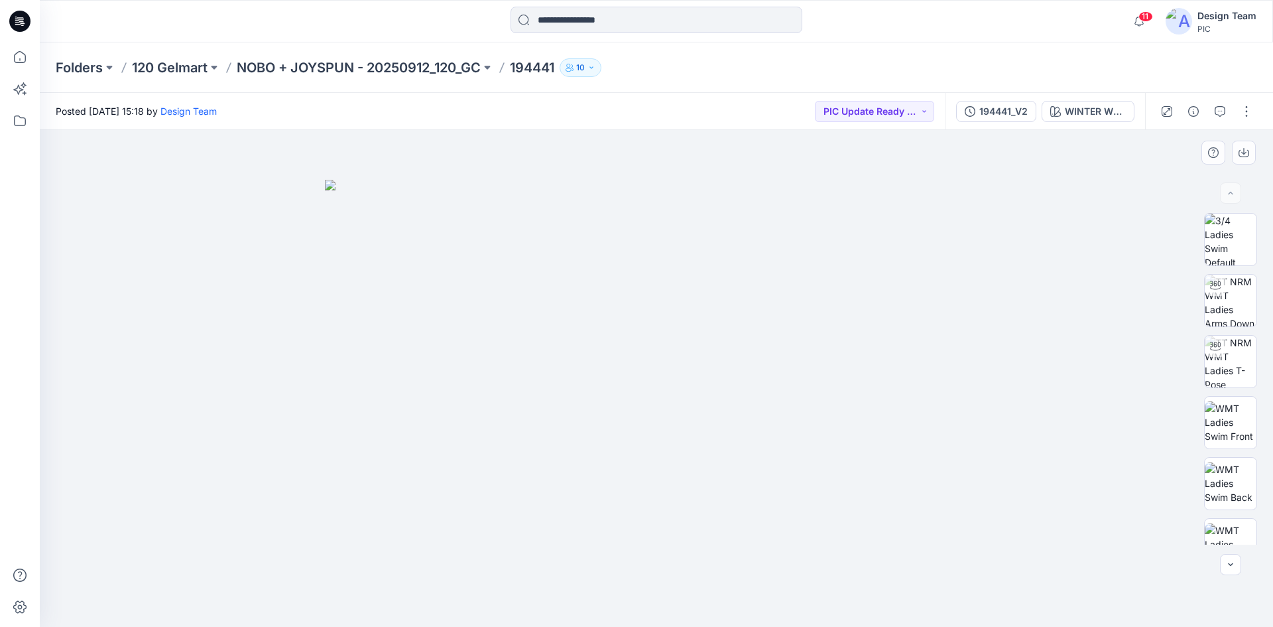
click at [727, 499] on img at bounding box center [656, 404] width 663 height 448
click at [1232, 256] on img at bounding box center [1231, 239] width 52 height 52
click at [979, 115] on button "194441_V2" at bounding box center [996, 111] width 80 height 21
click at [920, 320] on img at bounding box center [656, 404] width 663 height 448
click at [1216, 310] on img at bounding box center [1231, 300] width 52 height 52
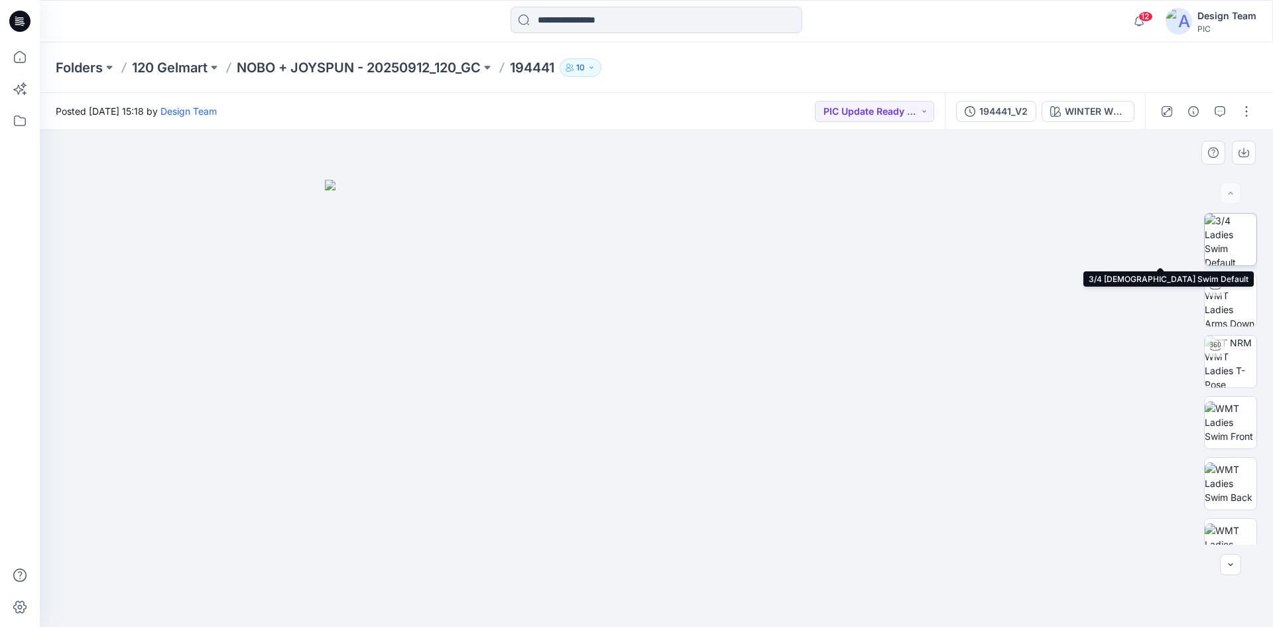
click at [1227, 251] on img at bounding box center [1231, 239] width 52 height 52
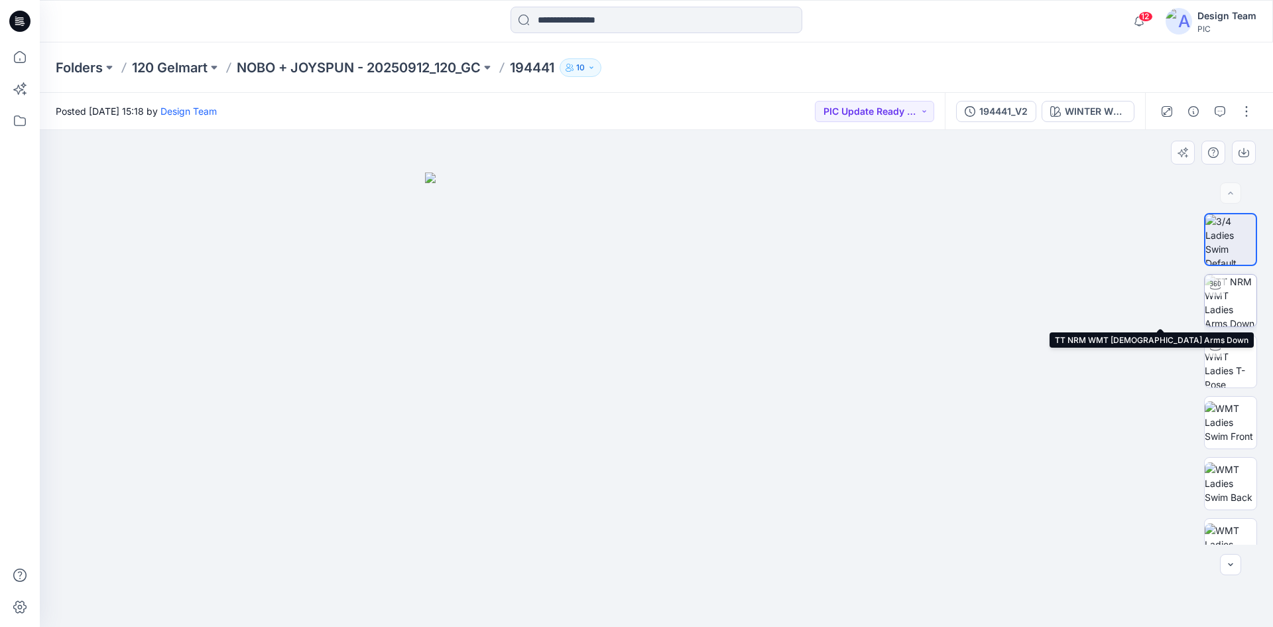
click at [1236, 305] on img at bounding box center [1231, 300] width 52 height 52
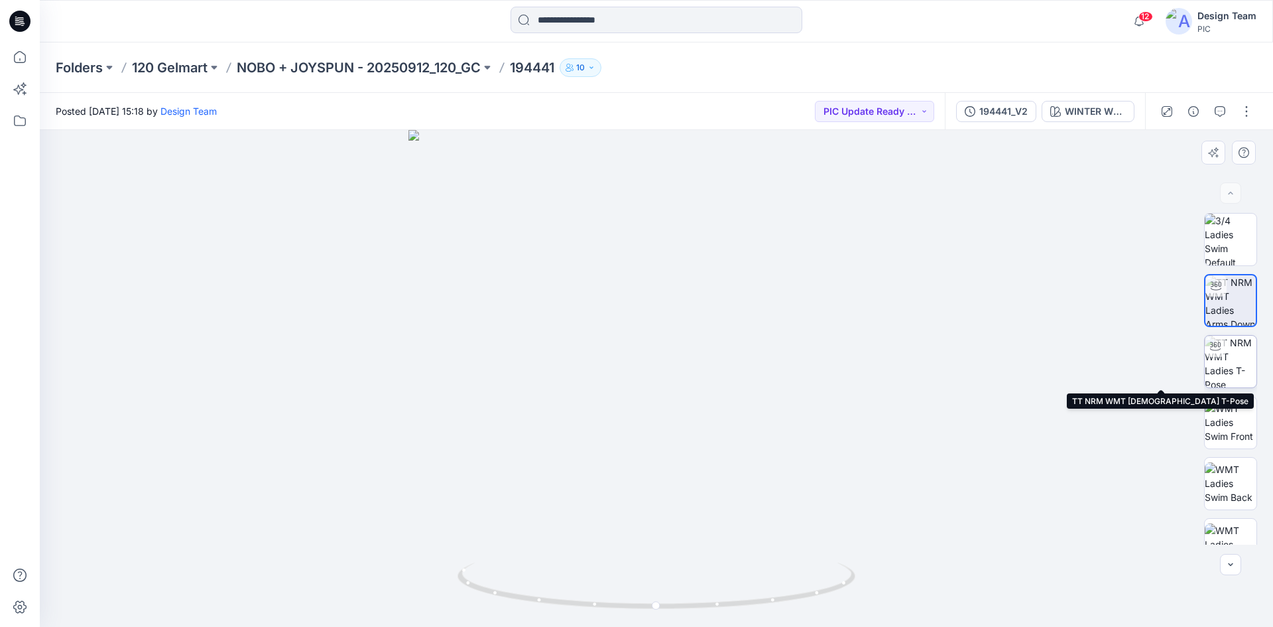
click at [1236, 359] on img at bounding box center [1231, 361] width 52 height 52
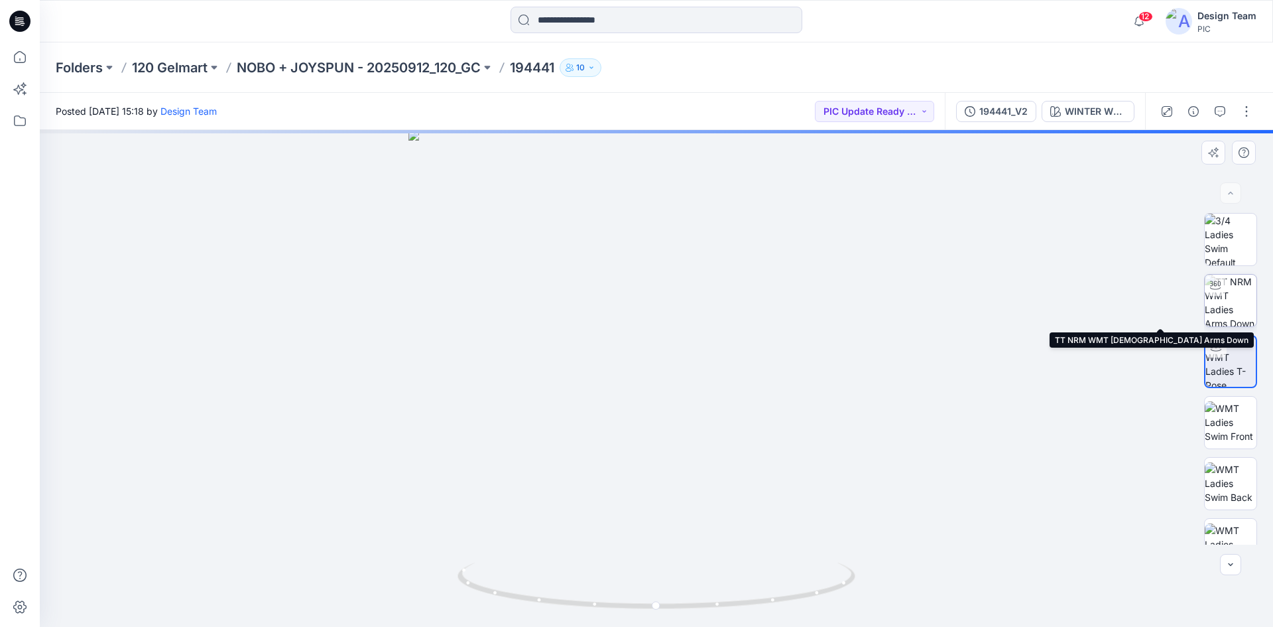
click at [1238, 294] on img at bounding box center [1231, 300] width 52 height 52
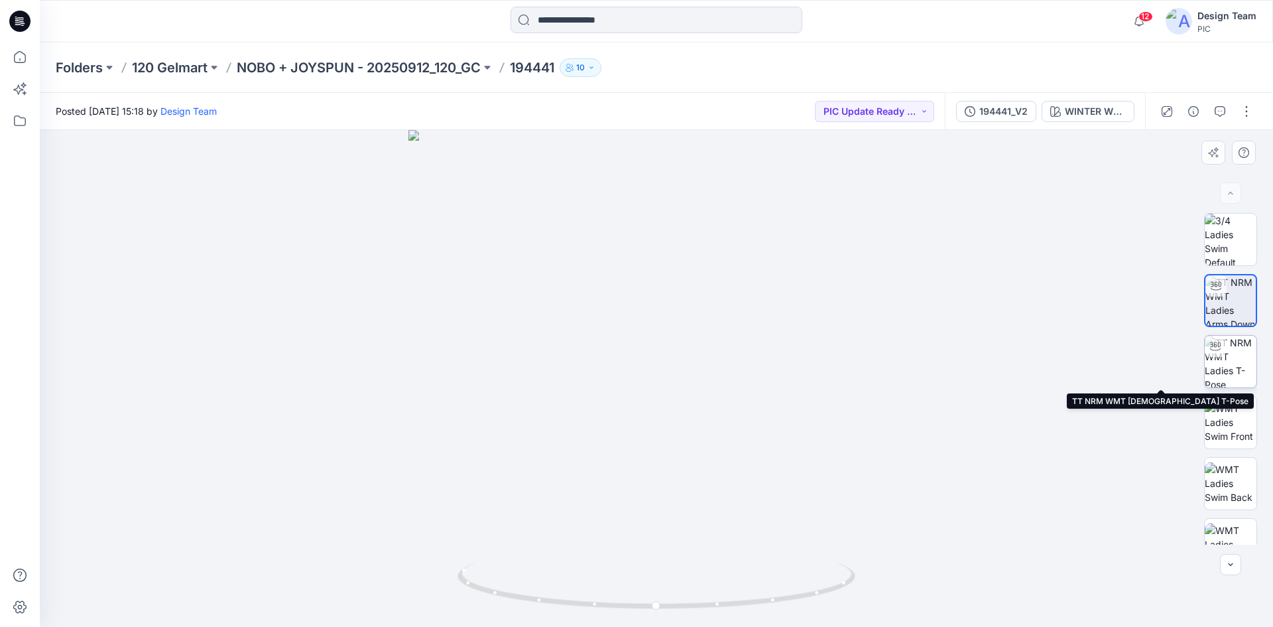
click at [1217, 356] on div at bounding box center [1215, 345] width 21 height 21
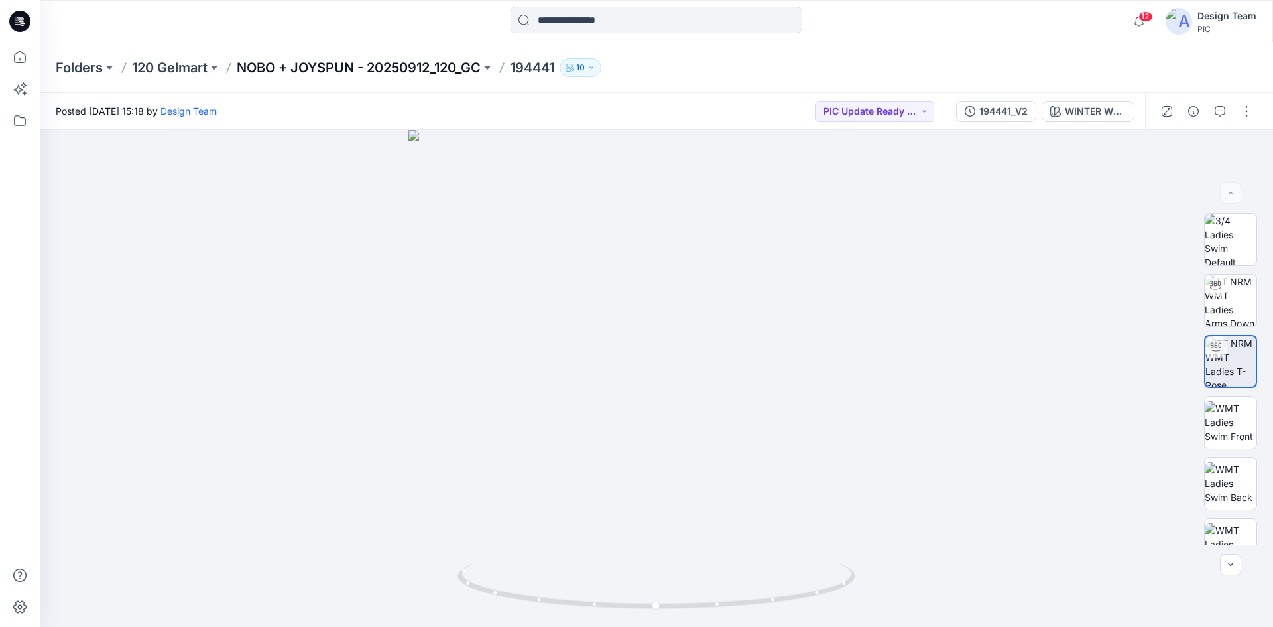
click at [322, 68] on p "NOBO + JOYSPUN - 20250912_120_GC" at bounding box center [359, 67] width 244 height 19
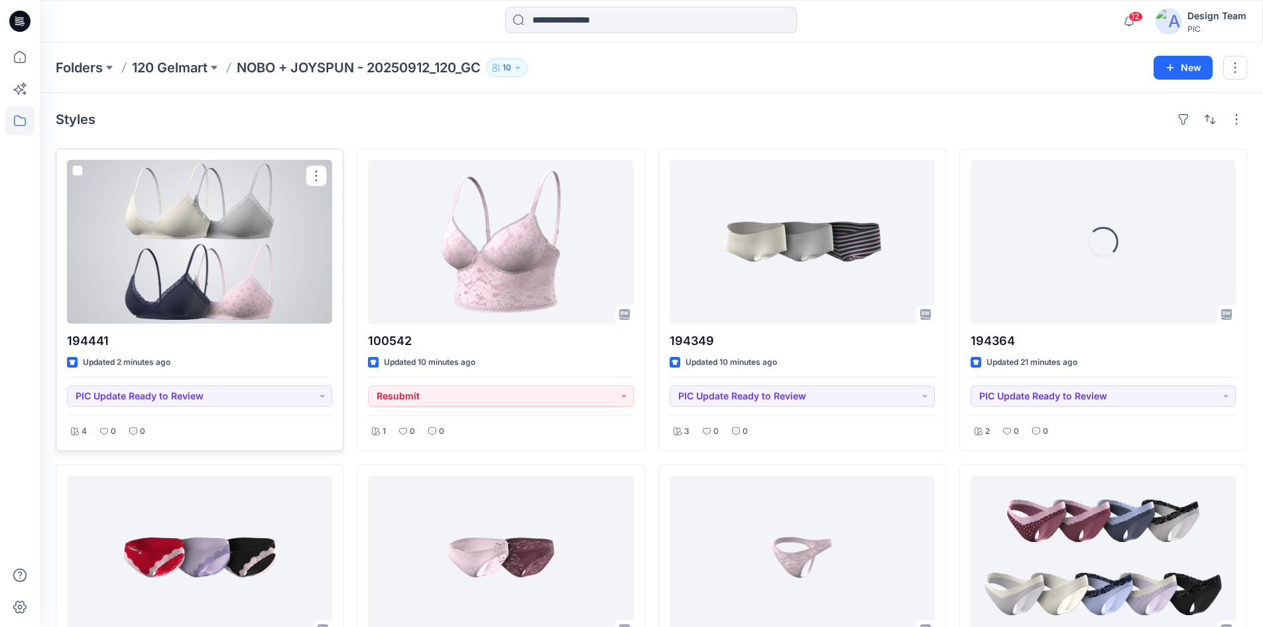
click at [215, 312] on div at bounding box center [199, 242] width 265 height 164
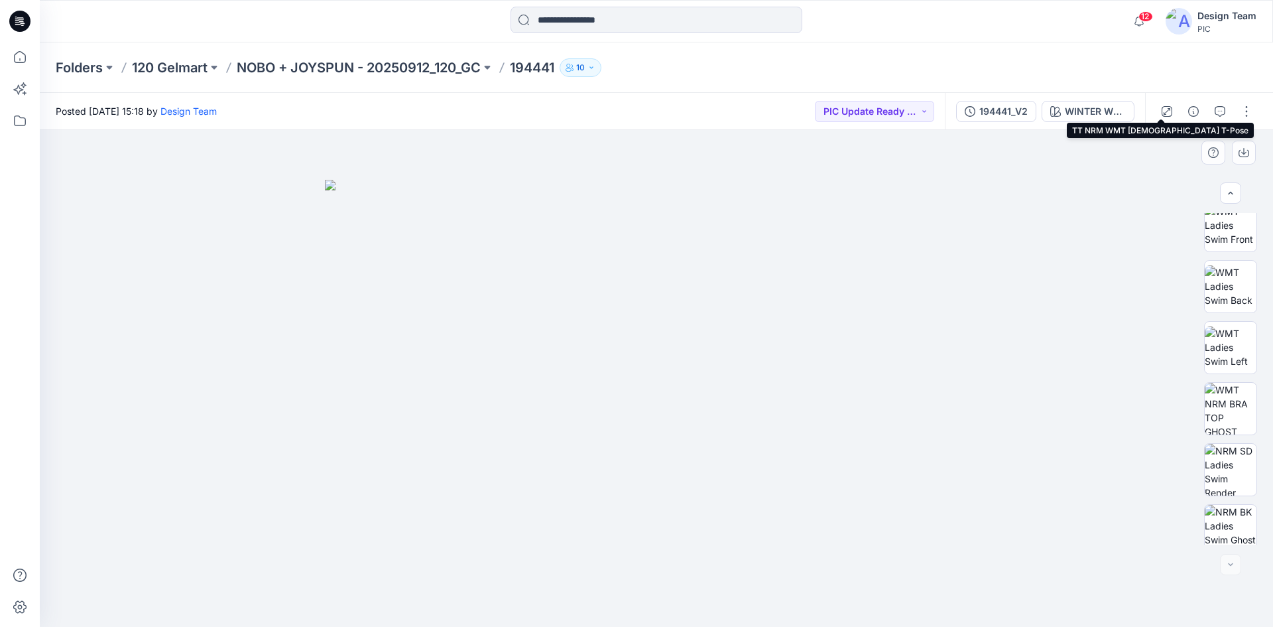
scroll to position [270, 0]
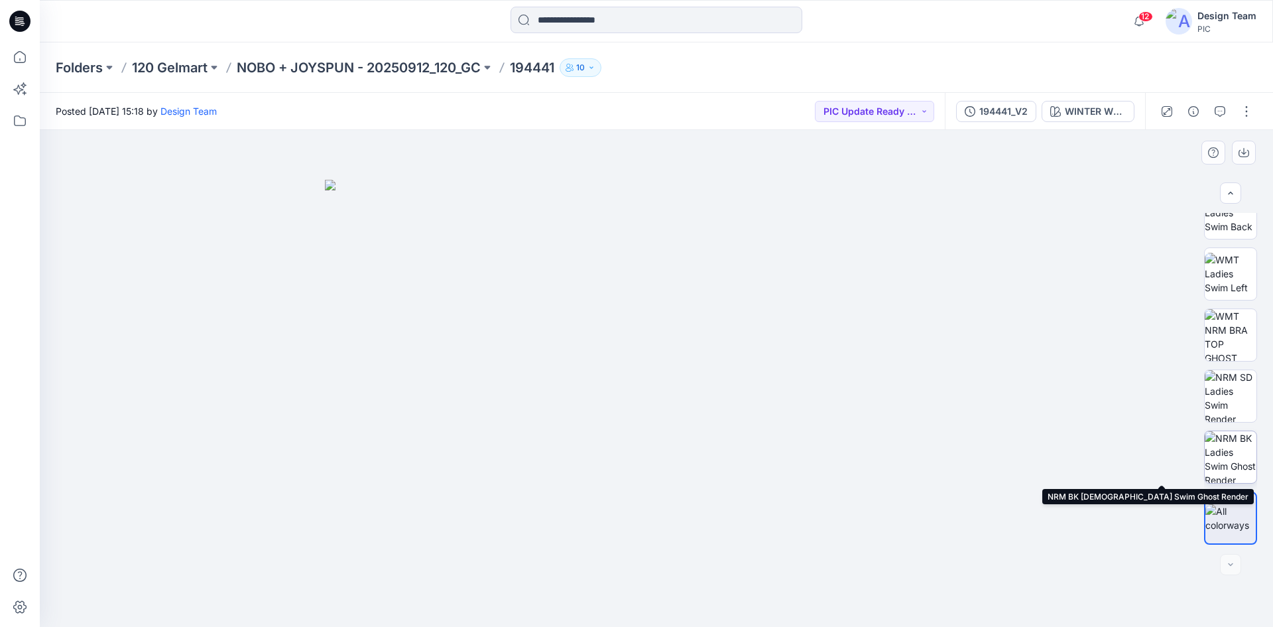
click at [1238, 470] on img at bounding box center [1231, 457] width 52 height 52
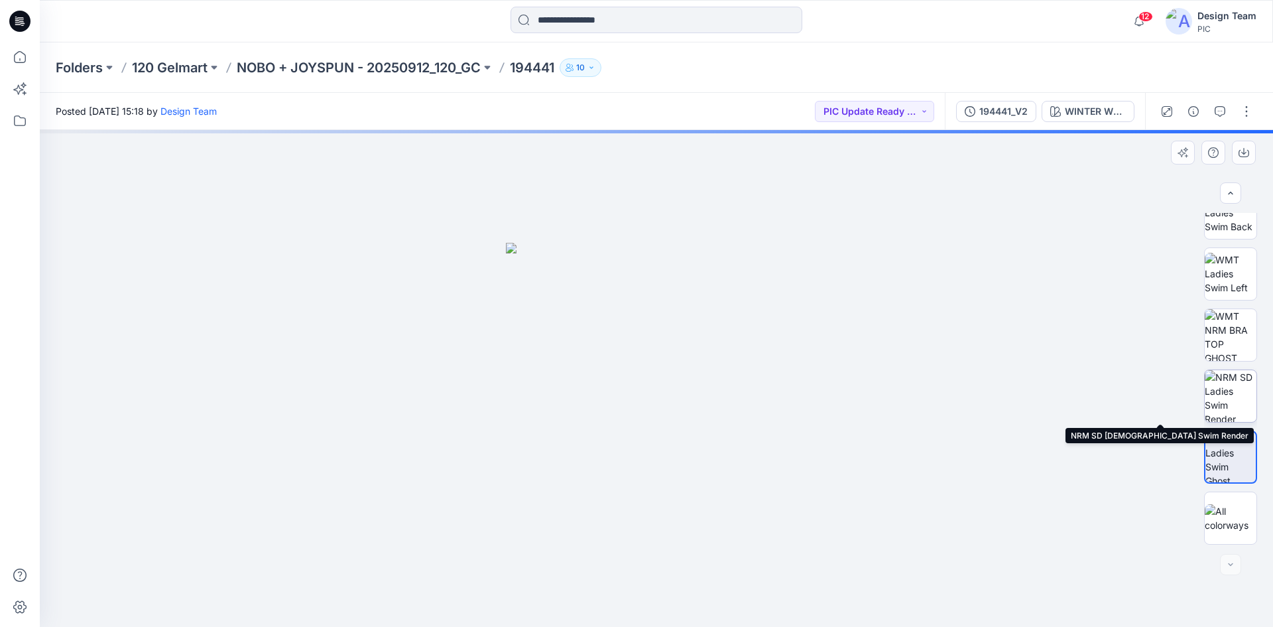
click at [1227, 406] on img at bounding box center [1231, 396] width 52 height 52
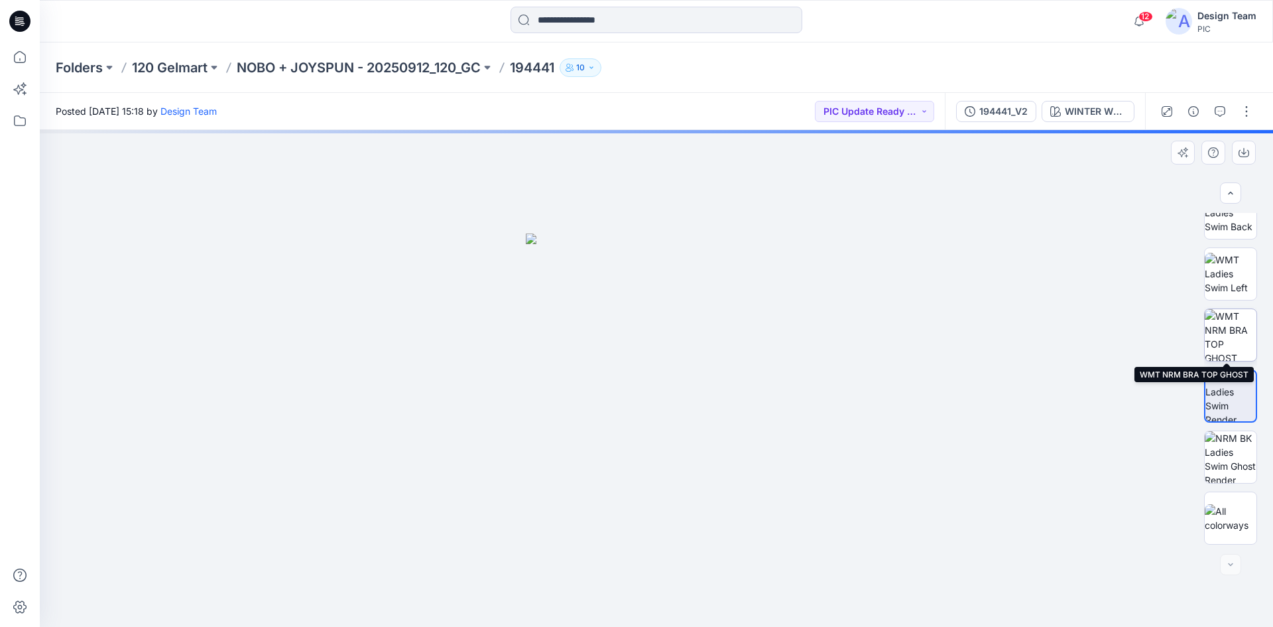
click at [1229, 351] on img at bounding box center [1231, 335] width 52 height 52
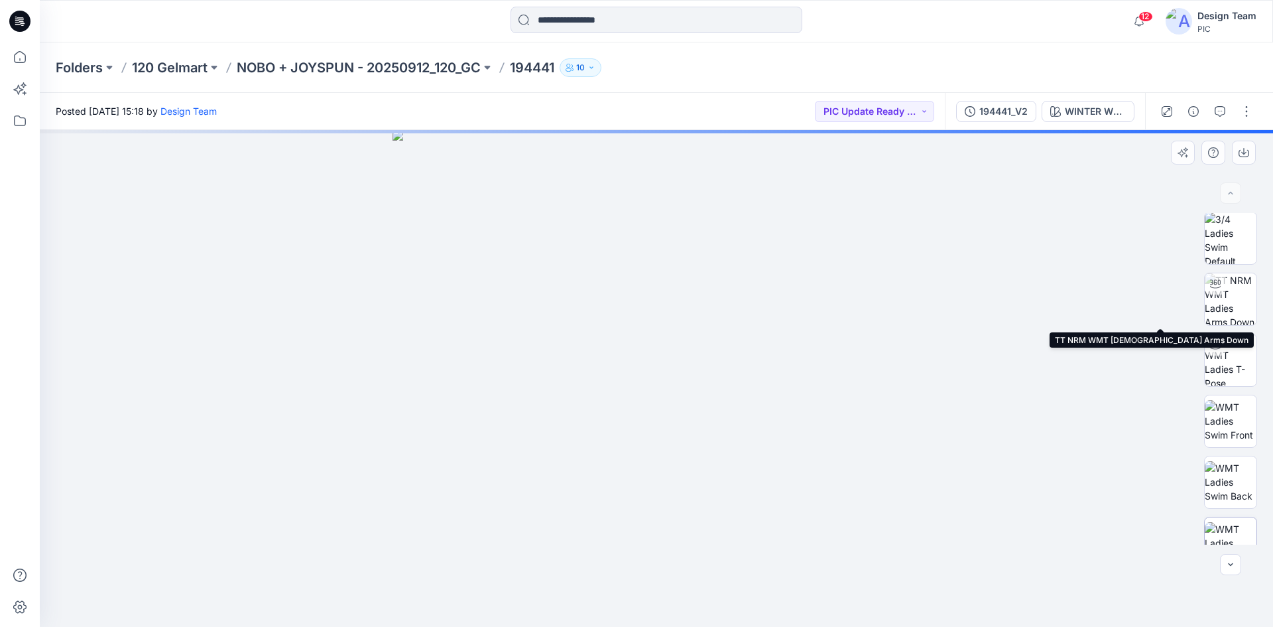
scroll to position [0, 0]
click at [1233, 298] on img at bounding box center [1231, 300] width 52 height 52
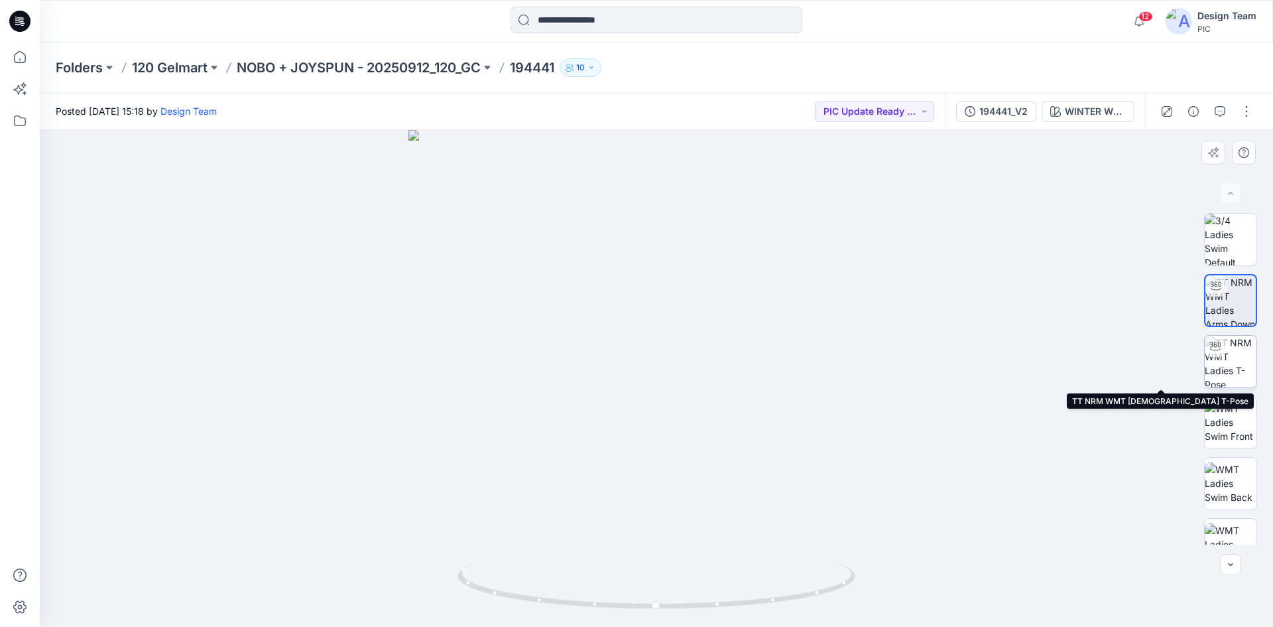
click at [1231, 356] on img at bounding box center [1231, 361] width 52 height 52
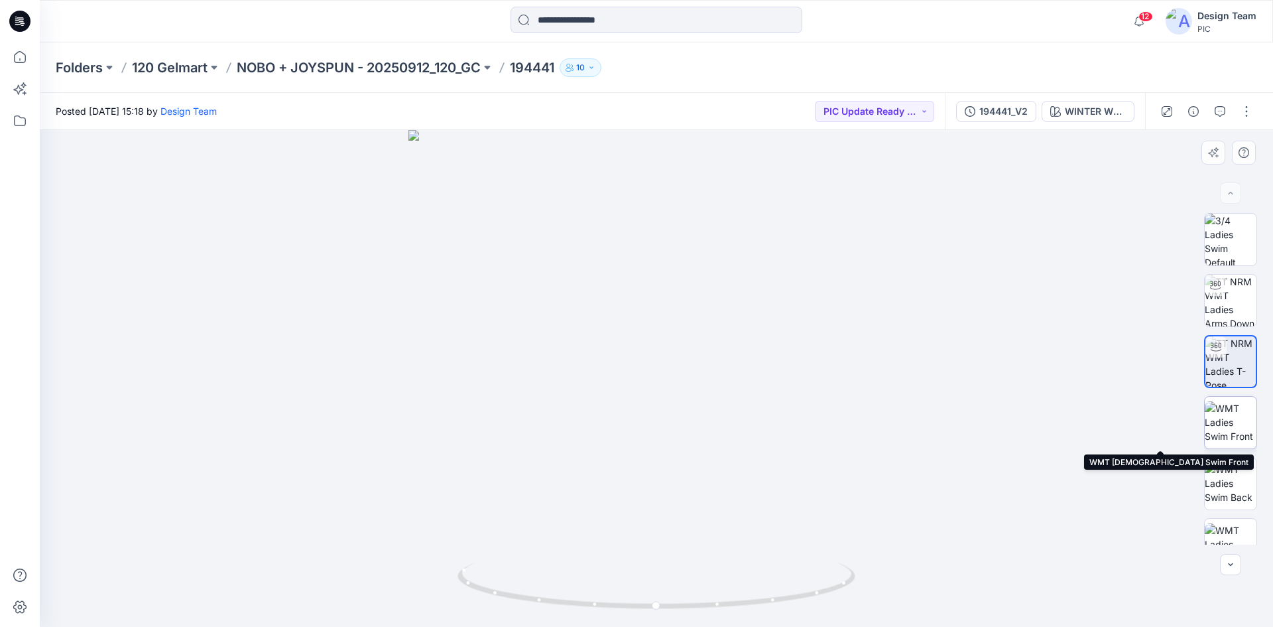
click at [1219, 404] on img at bounding box center [1231, 422] width 52 height 42
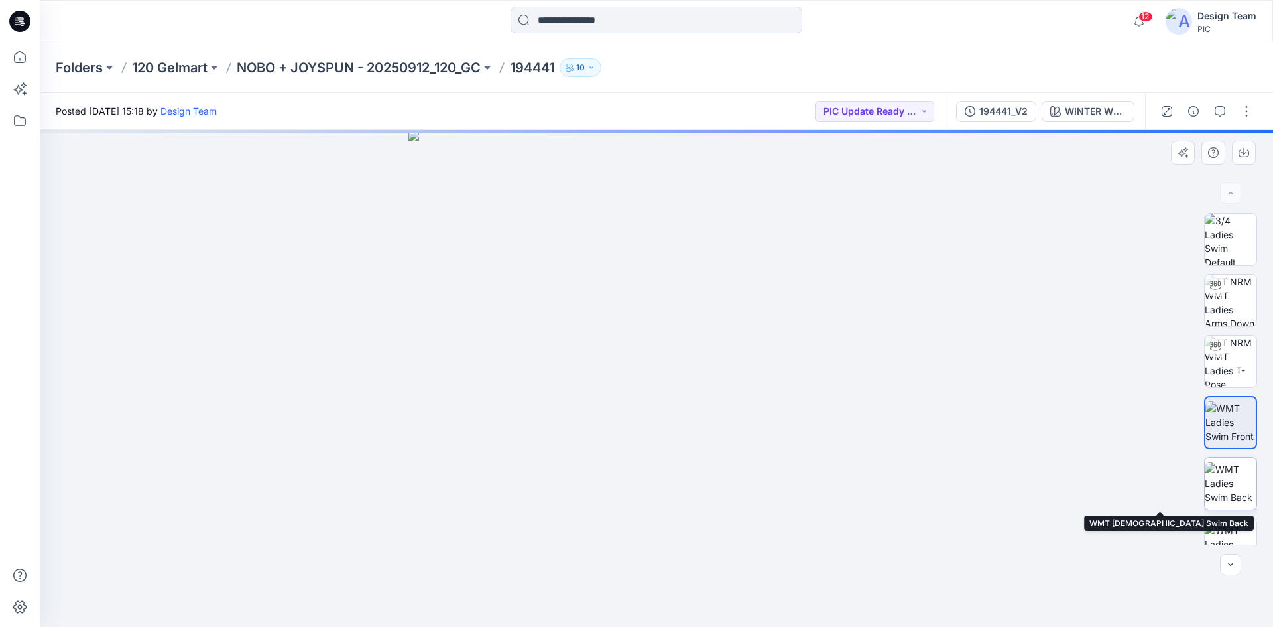
click at [1235, 465] on img at bounding box center [1231, 483] width 52 height 42
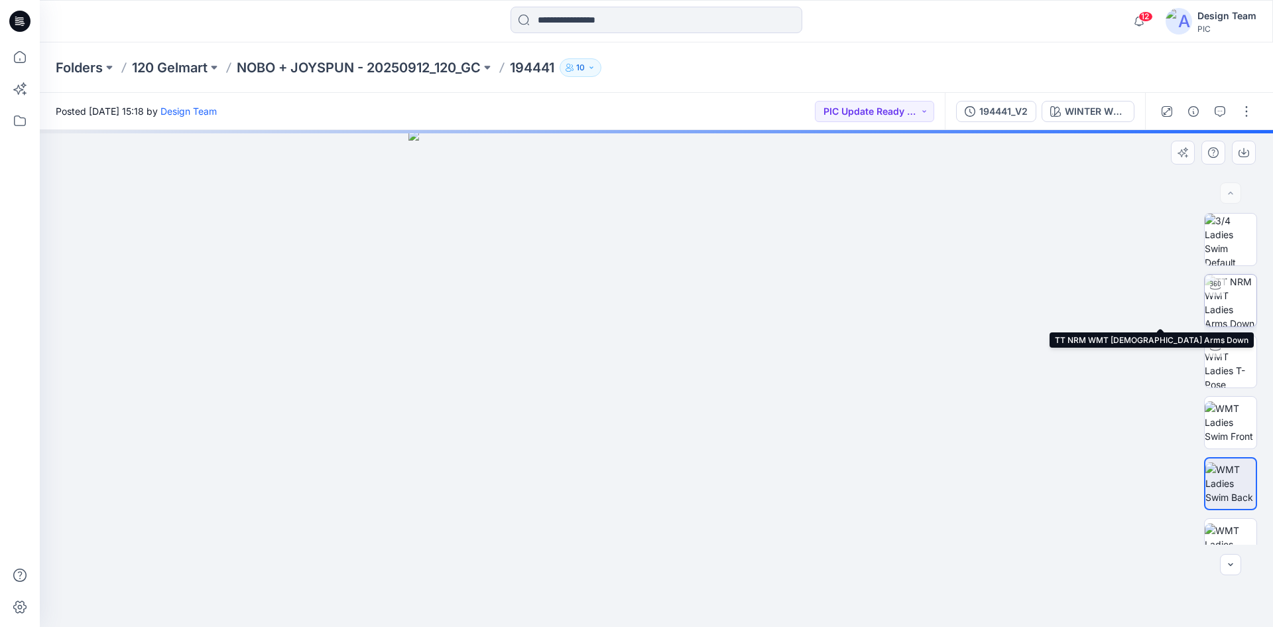
click at [1234, 302] on img at bounding box center [1231, 300] width 52 height 52
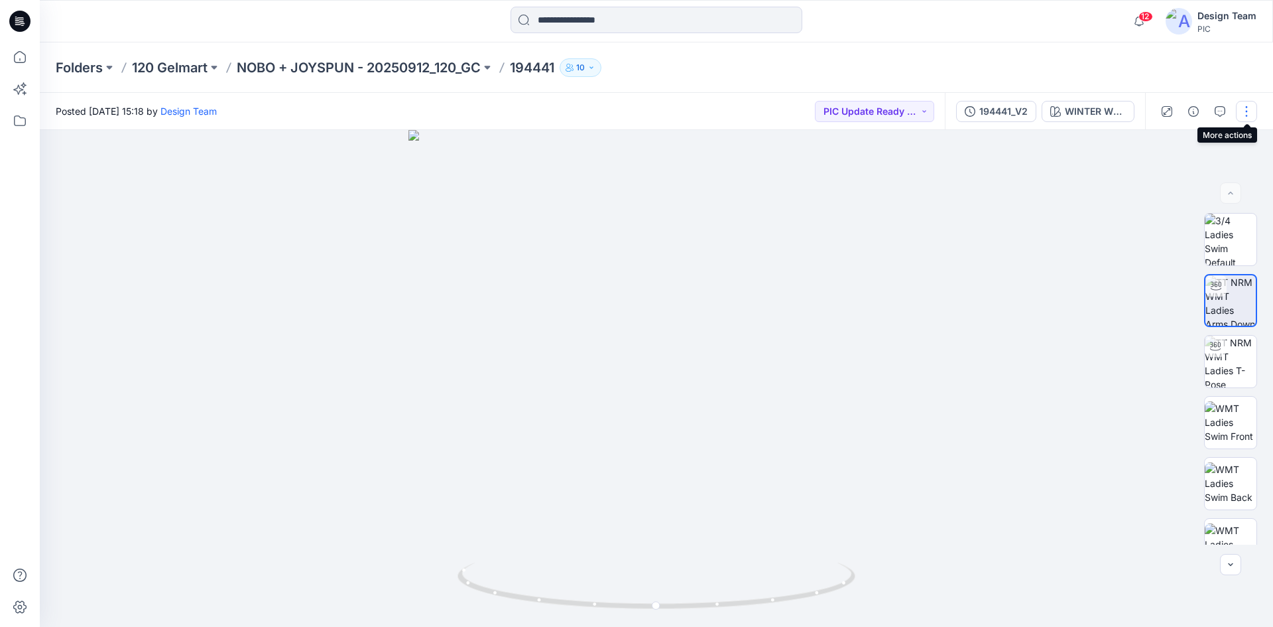
click at [1248, 107] on button "button" at bounding box center [1246, 111] width 21 height 21
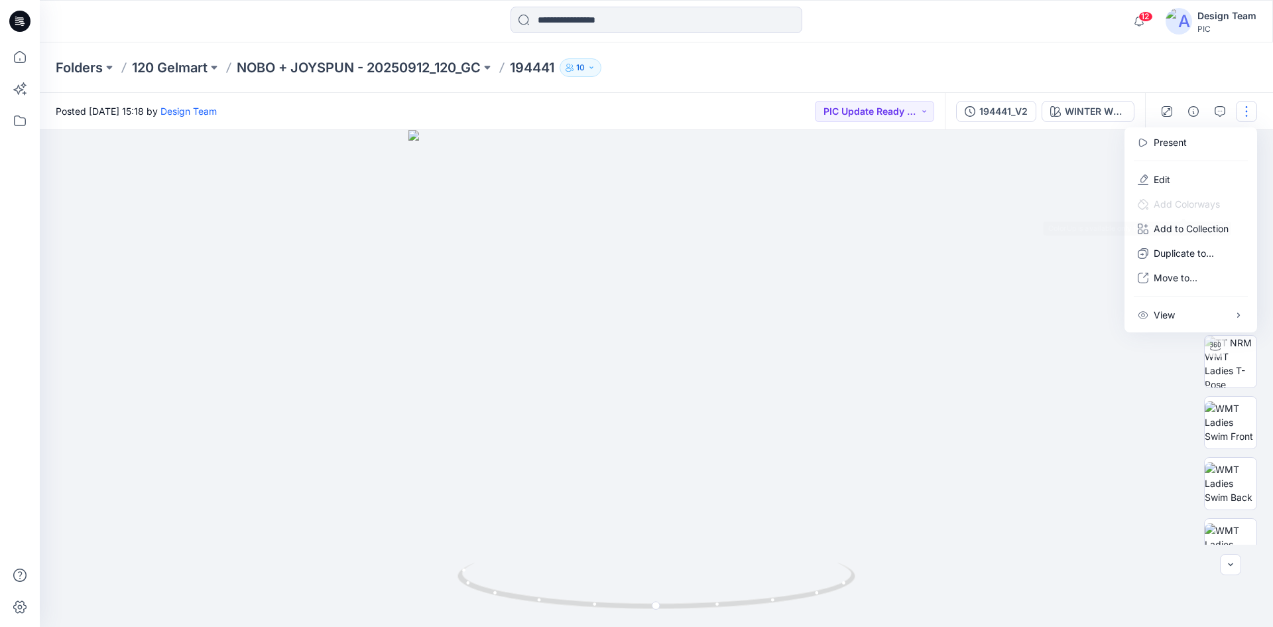
drag, startPoint x: 1199, startPoint y: 198, endPoint x: 1199, endPoint y: 213, distance: 15.9
drag, startPoint x: 1199, startPoint y: 213, endPoint x: 1144, endPoint y: 172, distance: 69.1
click at [1144, 172] on button "Edit" at bounding box center [1191, 179] width 122 height 25
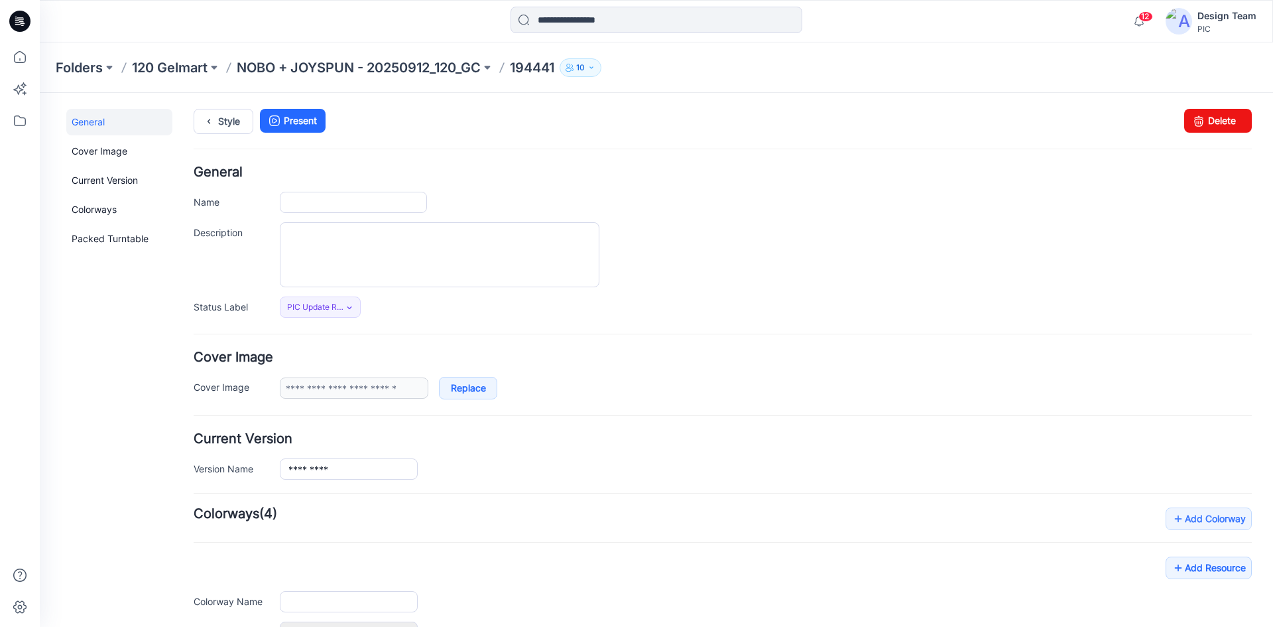
type input "******"
type input "**********"
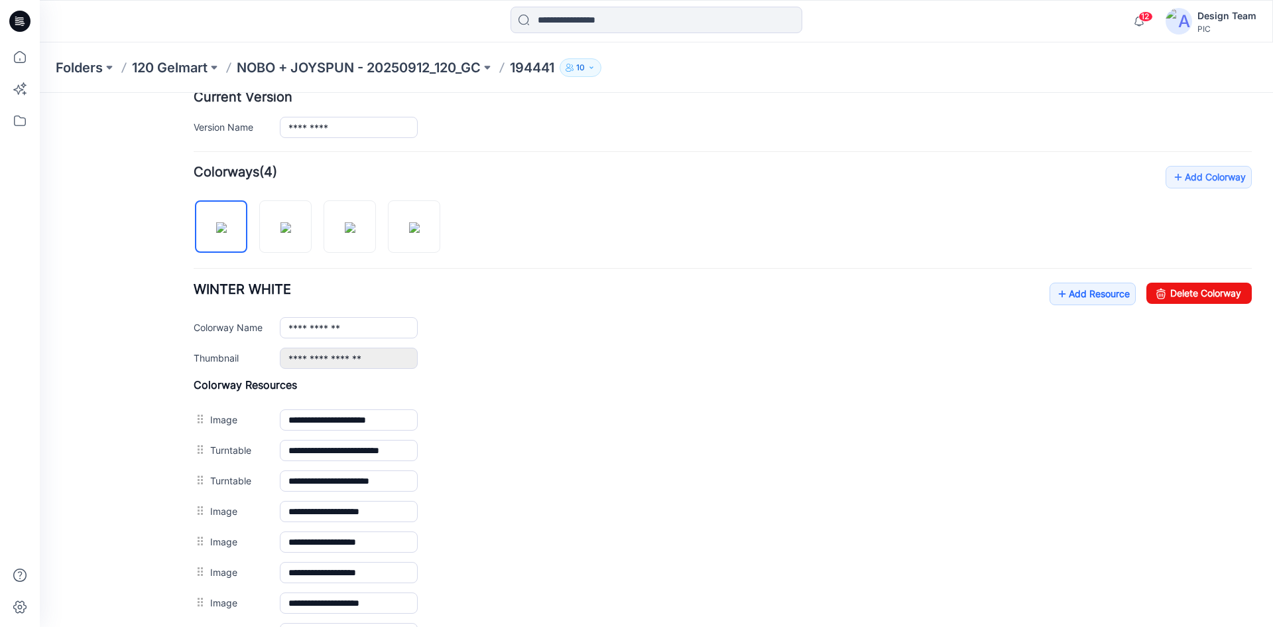
scroll to position [530, 0]
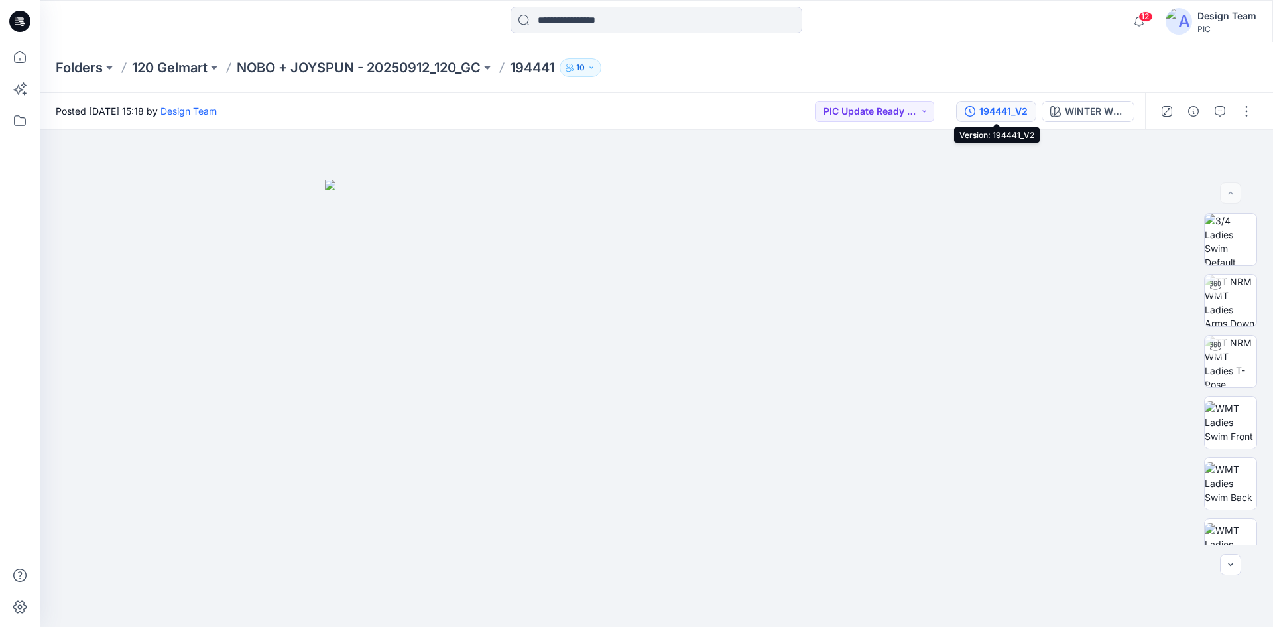
click at [1006, 110] on div "194441_V2" at bounding box center [1003, 111] width 48 height 15
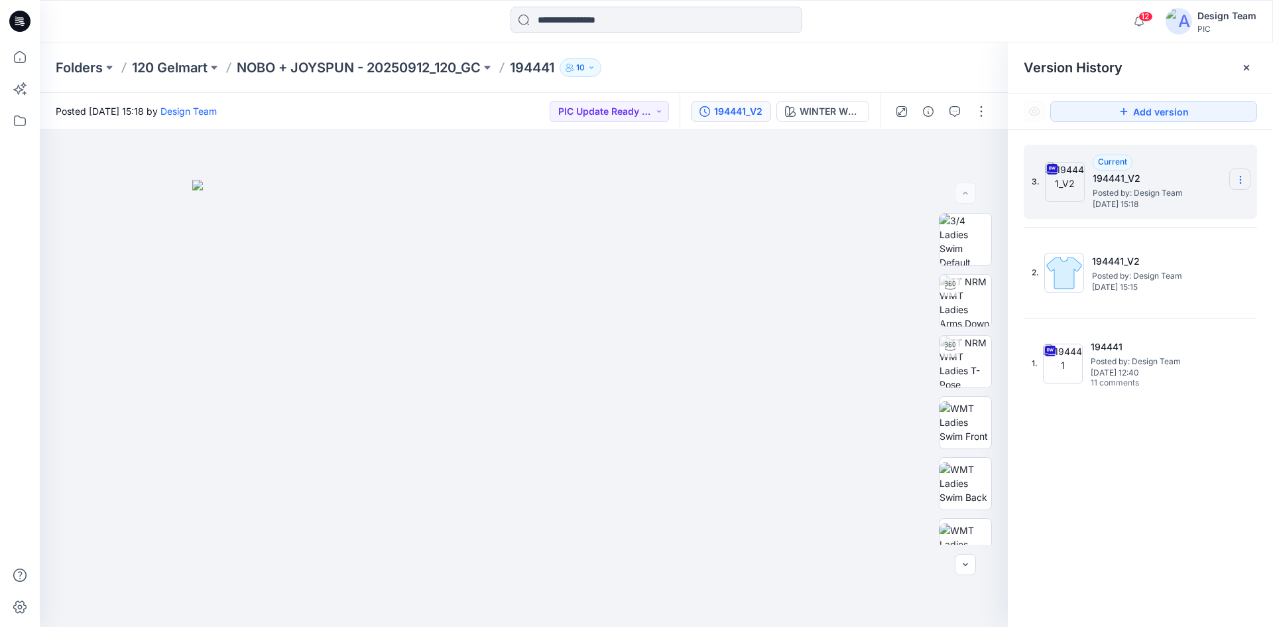
click at [1234, 179] on section at bounding box center [1239, 178] width 21 height 21
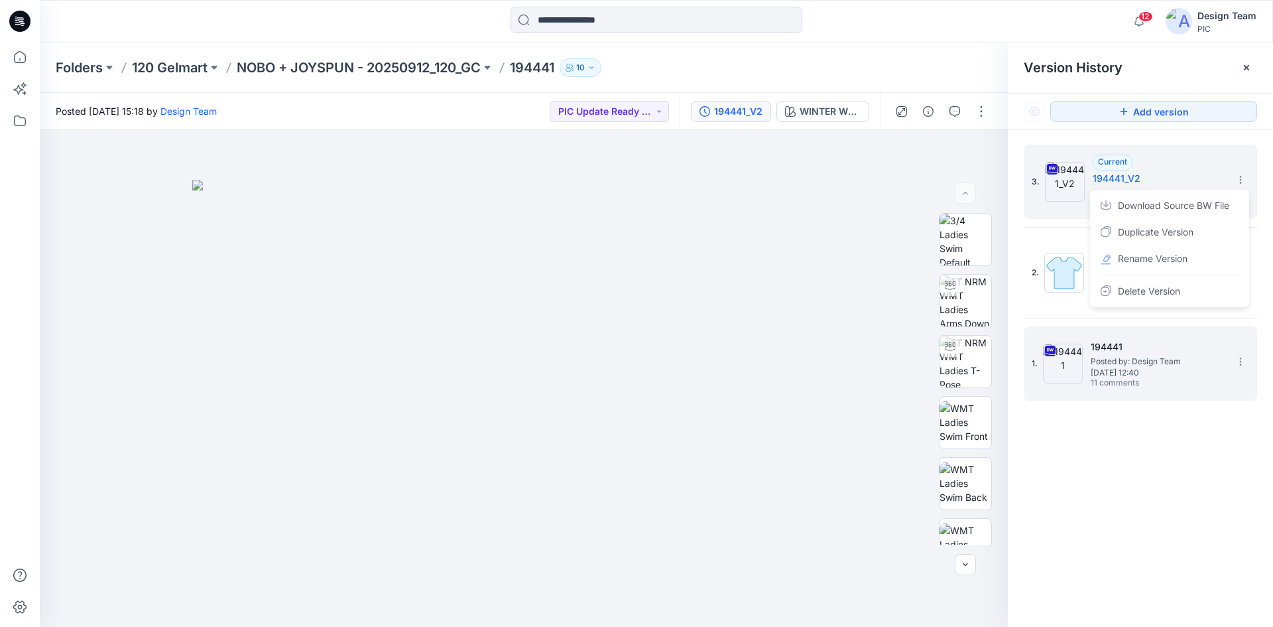
click at [1125, 331] on div "1. 194441 Posted by: Design Team [DATE] 12:40 11 comments" at bounding box center [1131, 363] width 199 height 64
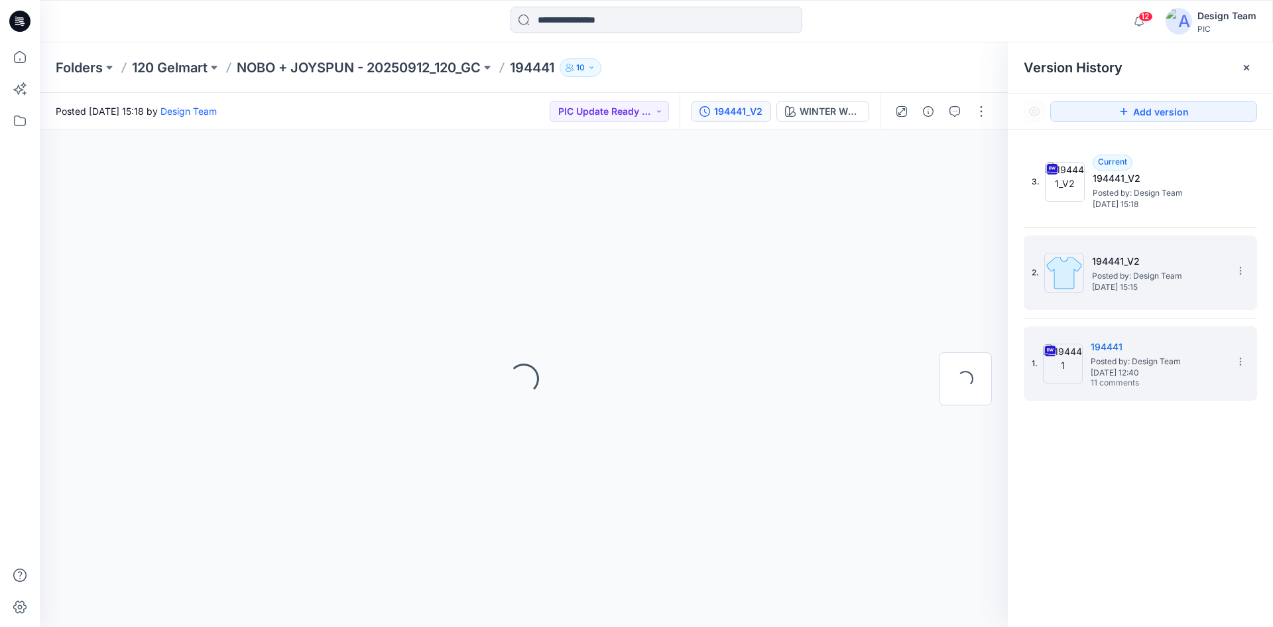
click at [1125, 280] on span "Posted by: Design Team" at bounding box center [1158, 275] width 133 height 13
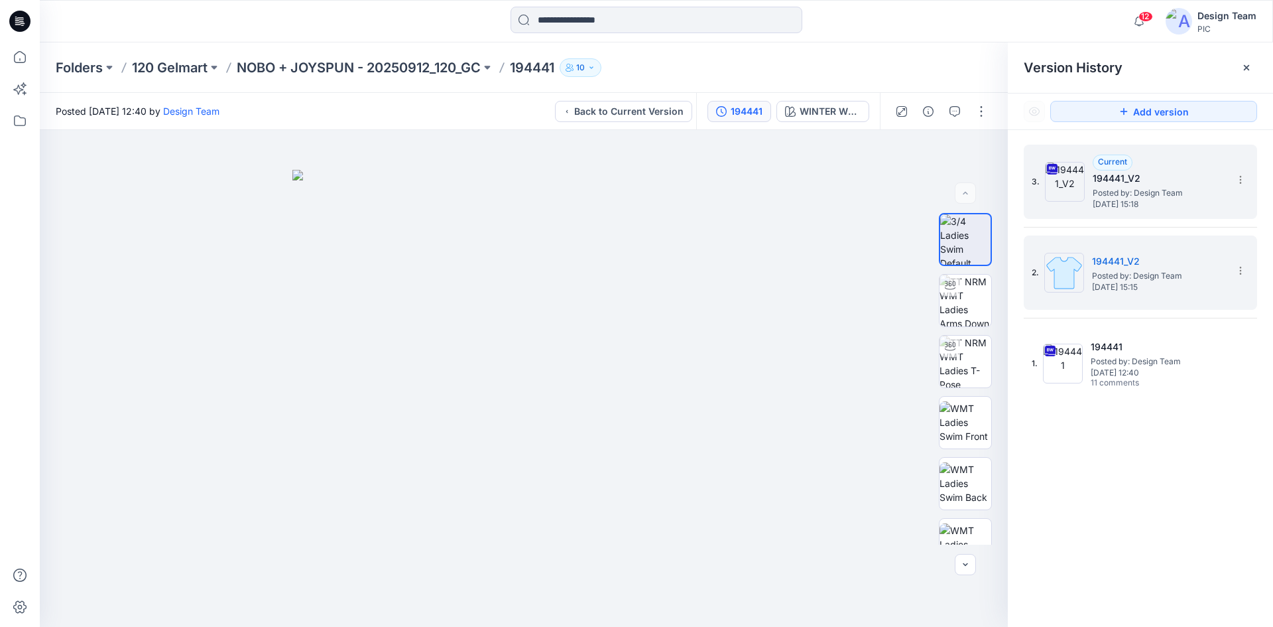
click at [1157, 165] on div "Current 194441_V2 Posted by: Design Team [DATE] 15:18" at bounding box center [1159, 181] width 133 height 54
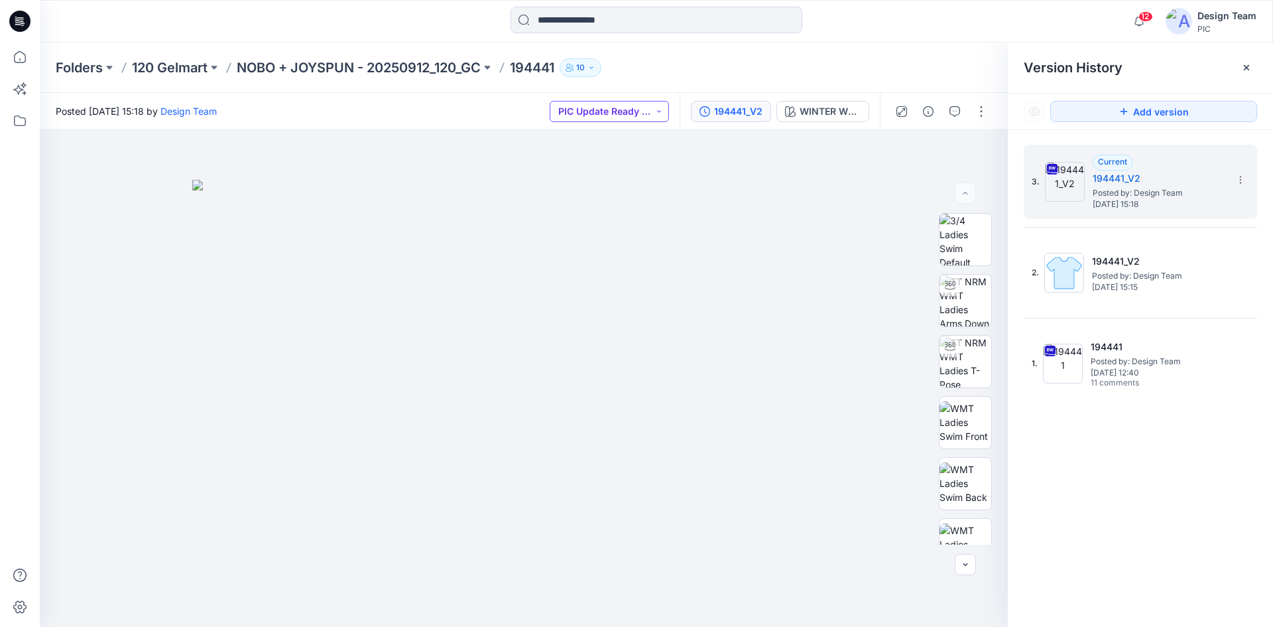
click at [658, 111] on button "PIC Update Ready to Review" at bounding box center [609, 111] width 119 height 21
click at [617, 227] on p "Resubmit" at bounding box center [597, 231] width 40 height 17
click at [1235, 180] on icon at bounding box center [1240, 179] width 11 height 11
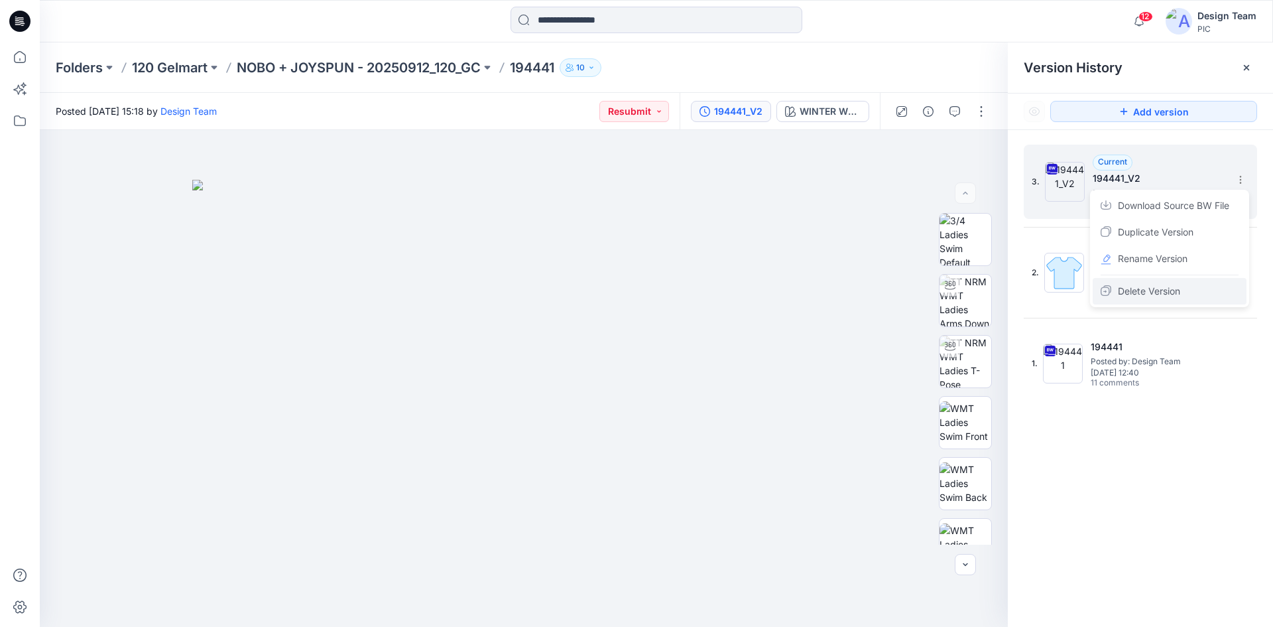
click at [1162, 288] on span "Delete Version" at bounding box center [1149, 291] width 62 height 16
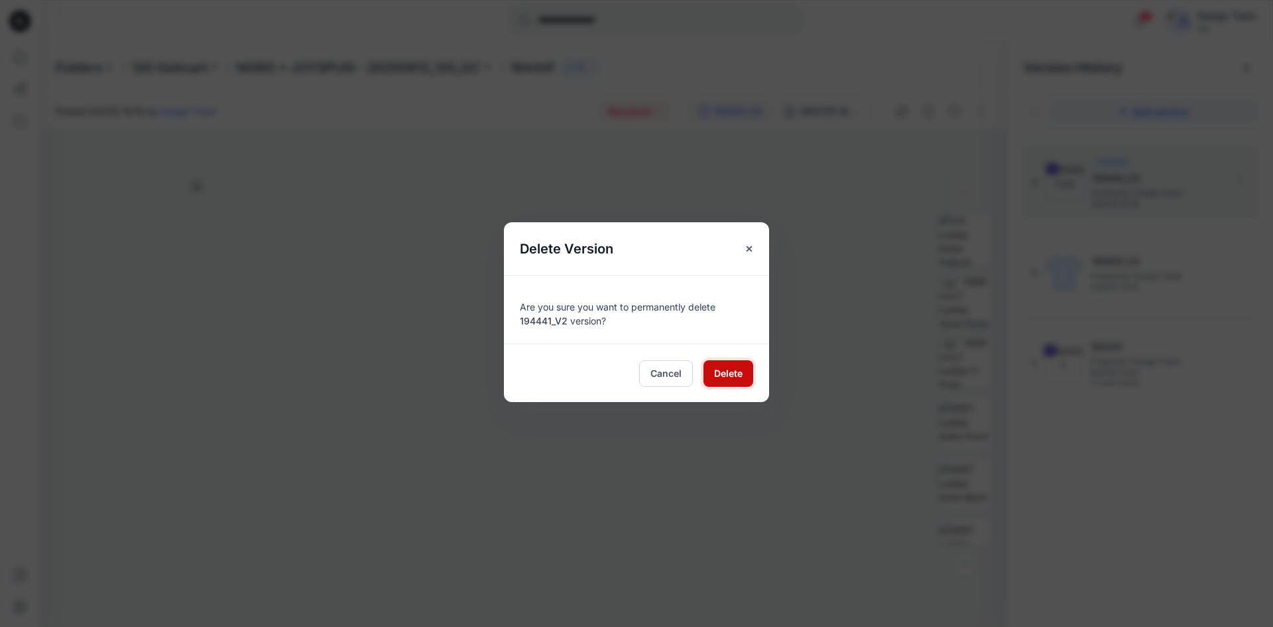
click at [722, 374] on span "Delete" at bounding box center [728, 373] width 29 height 14
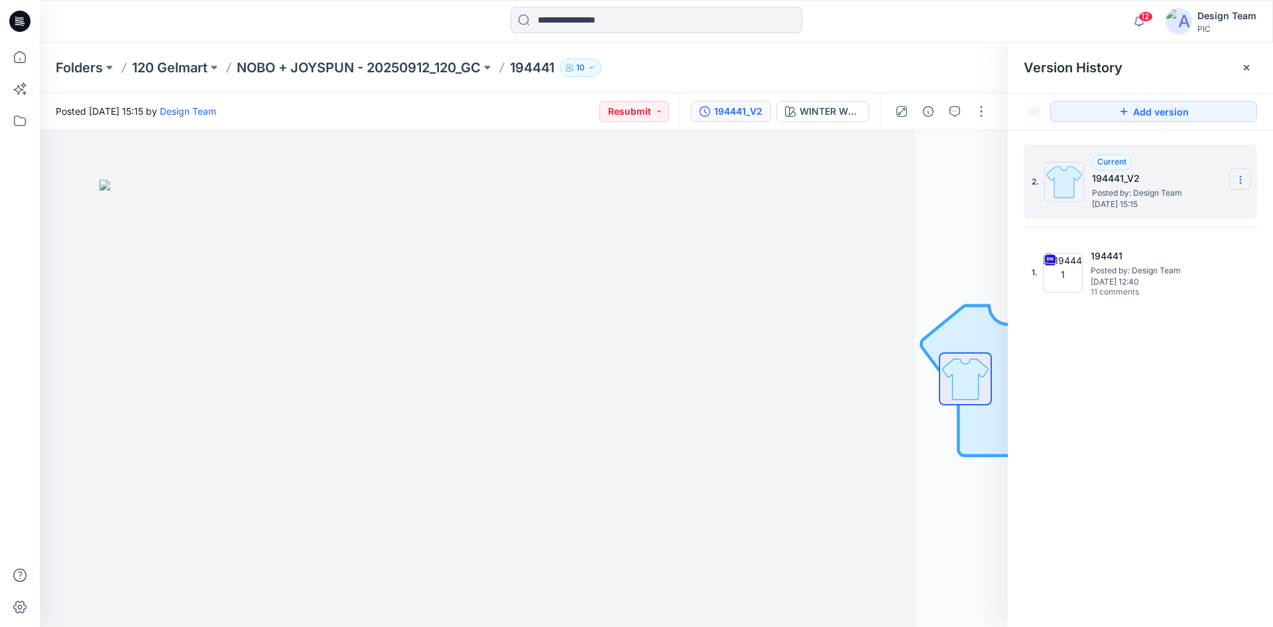
click at [1240, 179] on icon at bounding box center [1240, 179] width 11 height 11
click at [1180, 261] on span "Delete Version" at bounding box center [1149, 265] width 62 height 16
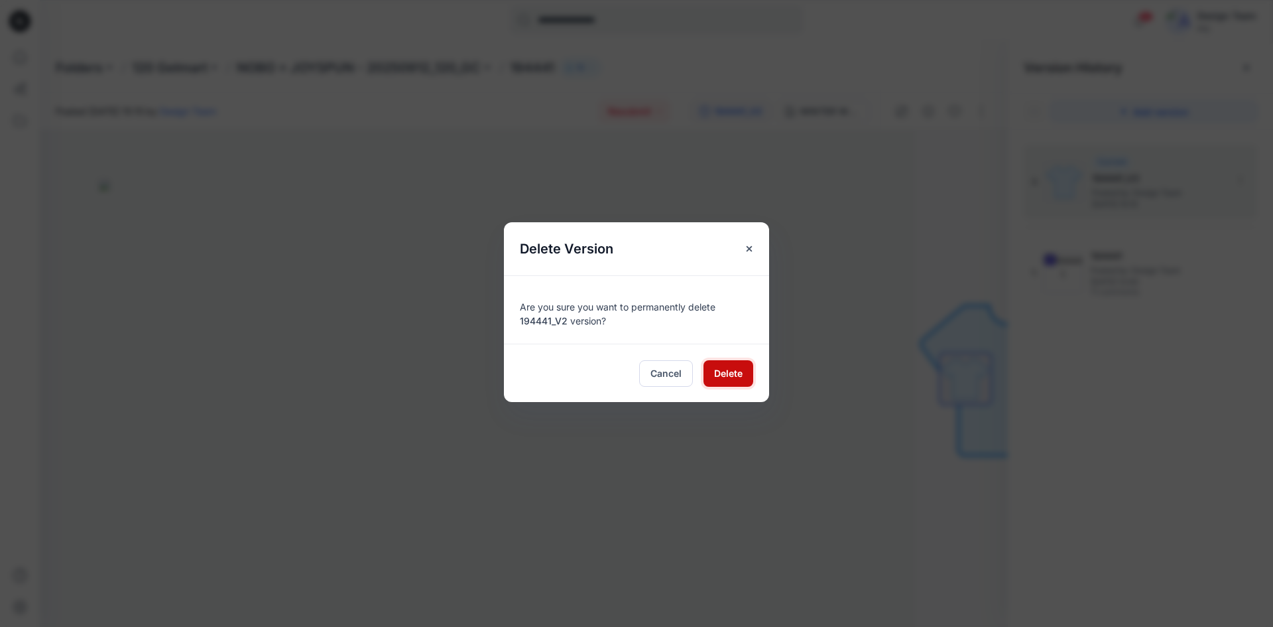
click at [731, 377] on span "Delete" at bounding box center [728, 373] width 29 height 14
